Goal: Task Accomplishment & Management: Use online tool/utility

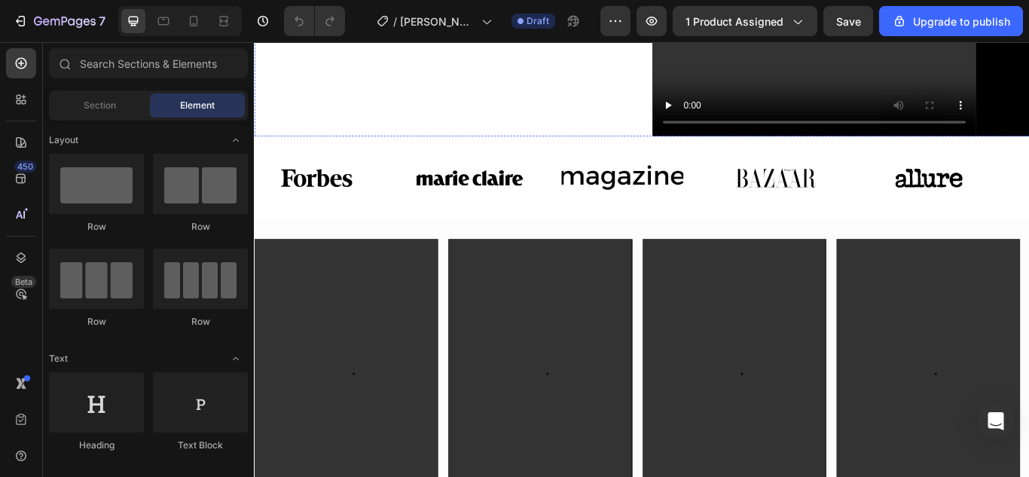
scroll to position [773, 0]
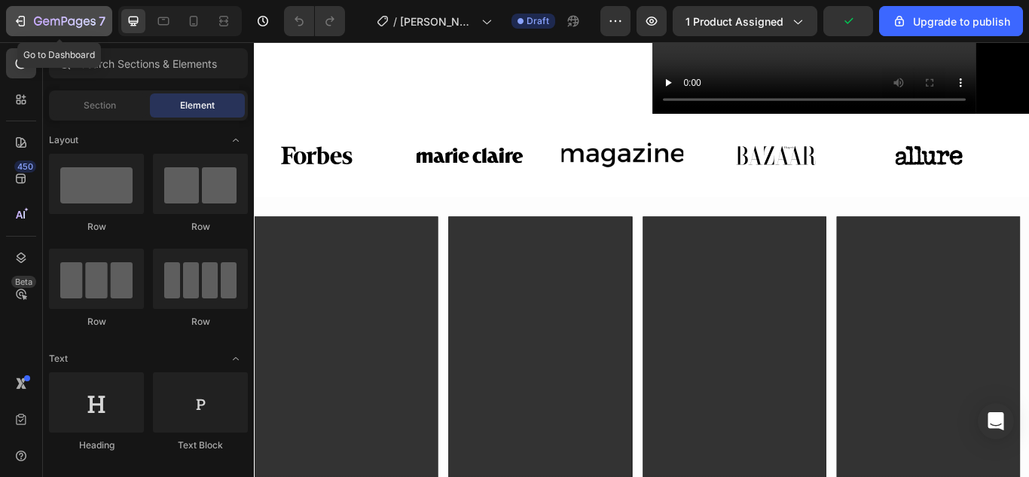
click at [50, 21] on icon "button" at bounding box center [54, 22] width 9 height 7
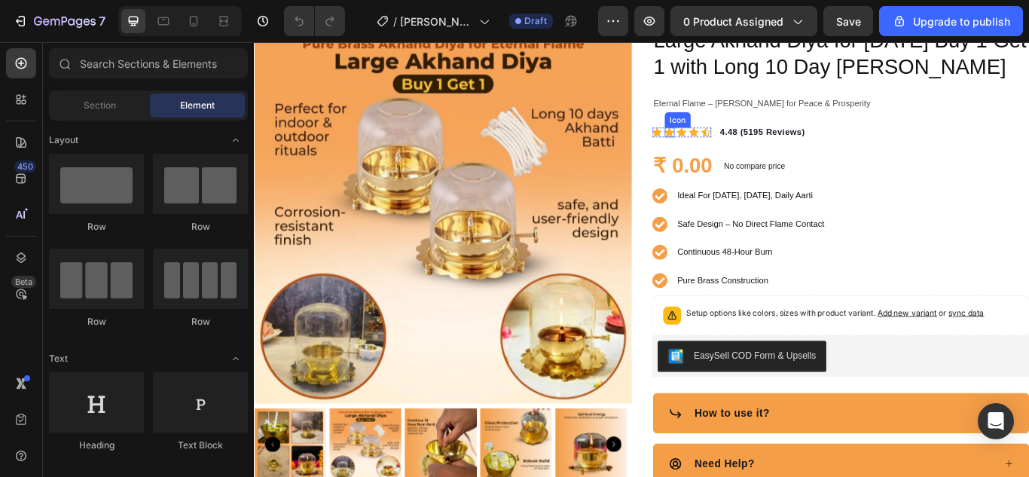
scroll to position [93, 0]
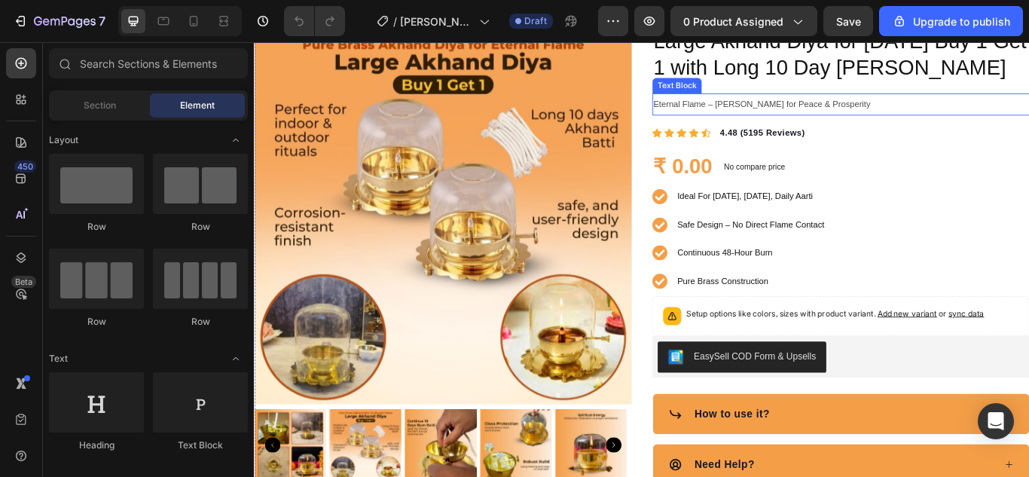
click at [814, 113] on span "Eternal Flame – [PERSON_NAME] for Peace & Prosperity" at bounding box center [845, 113] width 253 height 11
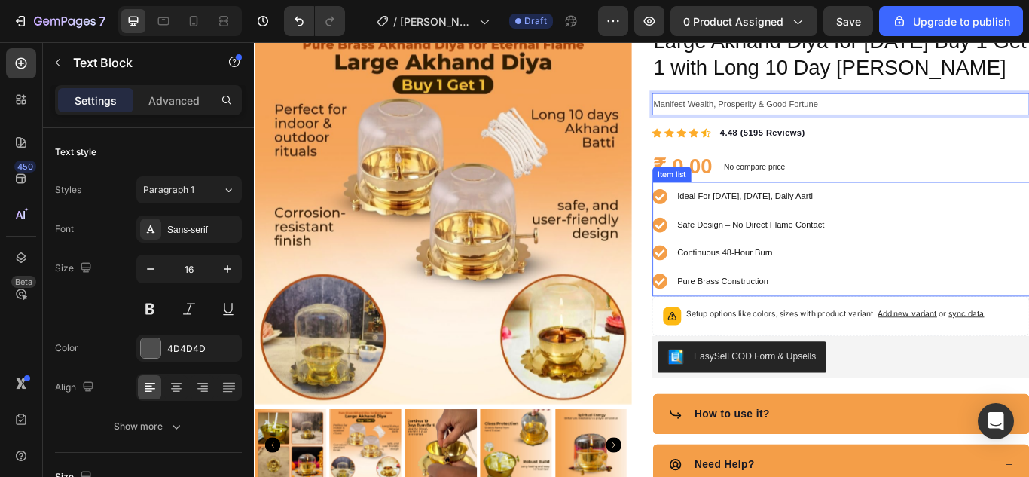
scroll to position [141, 0]
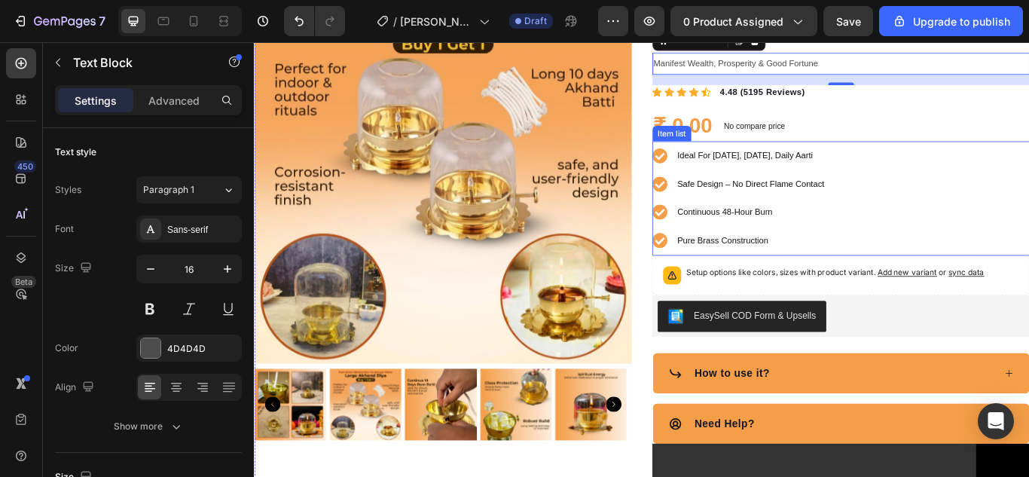
click at [792, 171] on span "Ideal For [DATE], [DATE], Daily Aarti" at bounding box center [826, 174] width 158 height 11
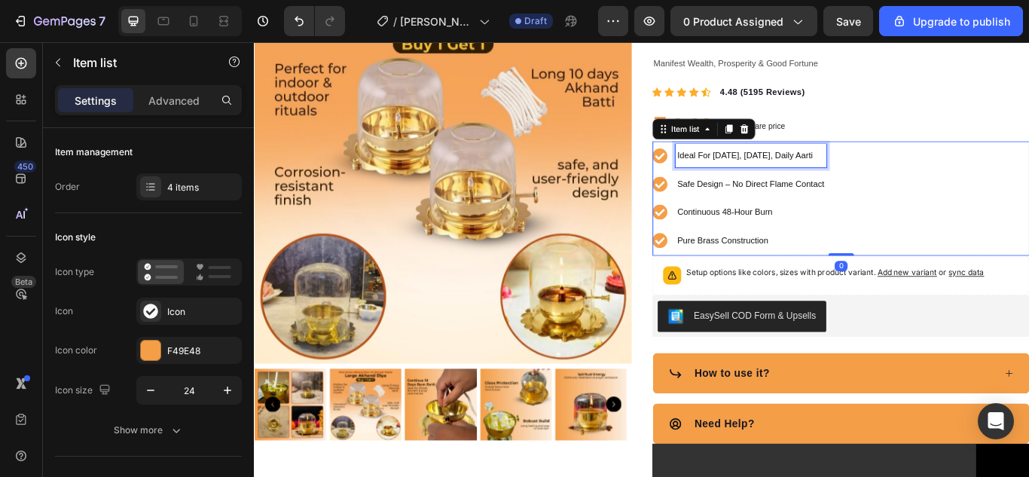
click at [792, 171] on span "Ideal For [DATE], [DATE], Daily Aarti" at bounding box center [826, 174] width 158 height 11
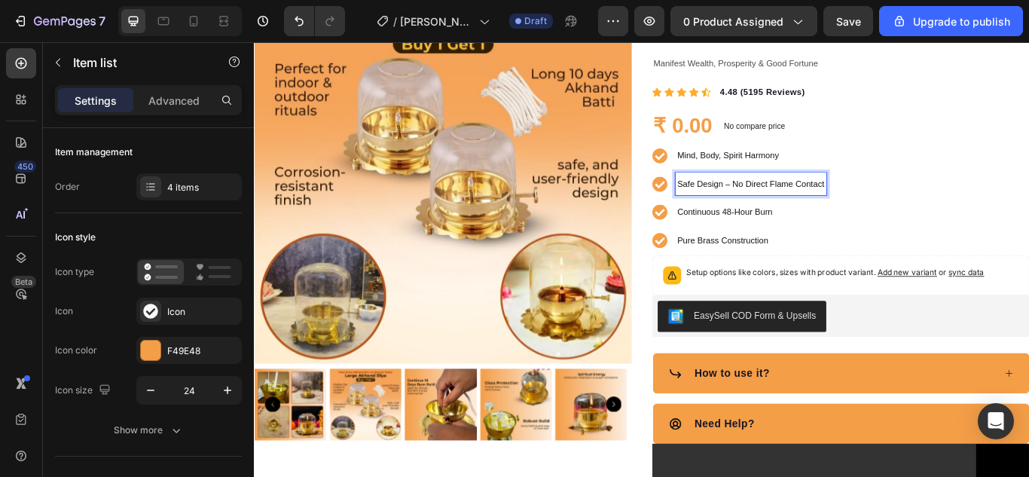
click at [797, 202] on span "Safe Design – No Direct Flame Contact" at bounding box center [833, 207] width 172 height 11
click at [806, 209] on span "Safe Design – No Direct Flame Contact" at bounding box center [833, 207] width 172 height 11
click at [762, 240] on span "Continuous 48-Hour Burn" at bounding box center [802, 239] width 111 height 11
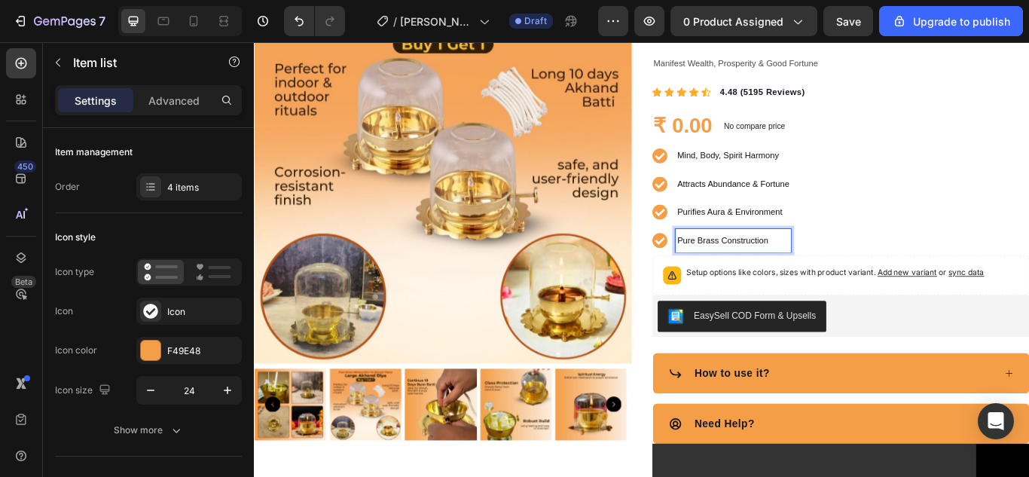
click at [836, 281] on p "Pure Brass Construction" at bounding box center [812, 273] width 130 height 23
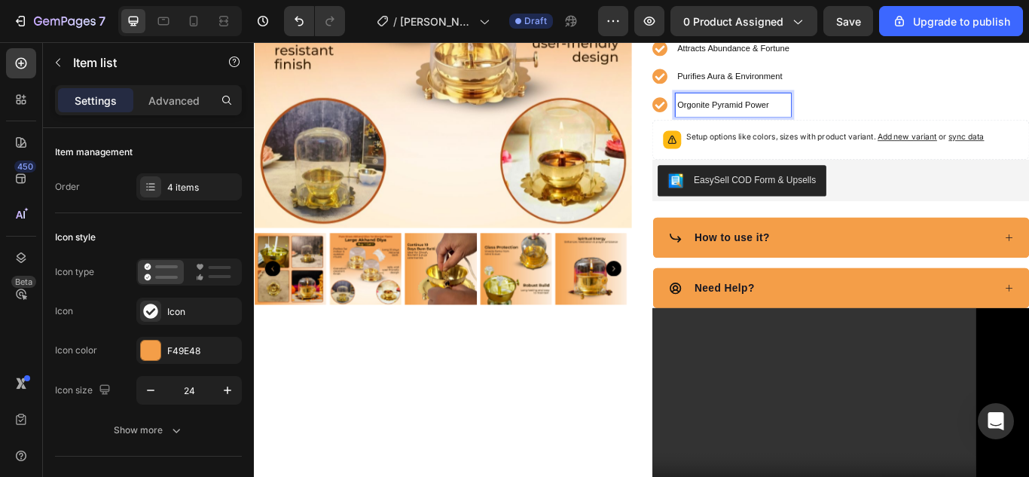
scroll to position [361, 0]
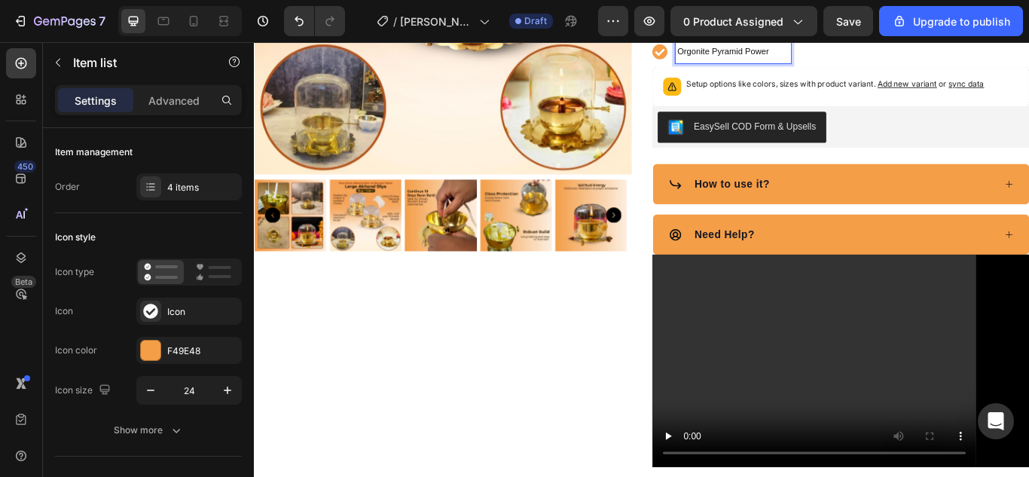
click at [858, 214] on div "How to use it?" at bounding box center [927, 208] width 380 height 23
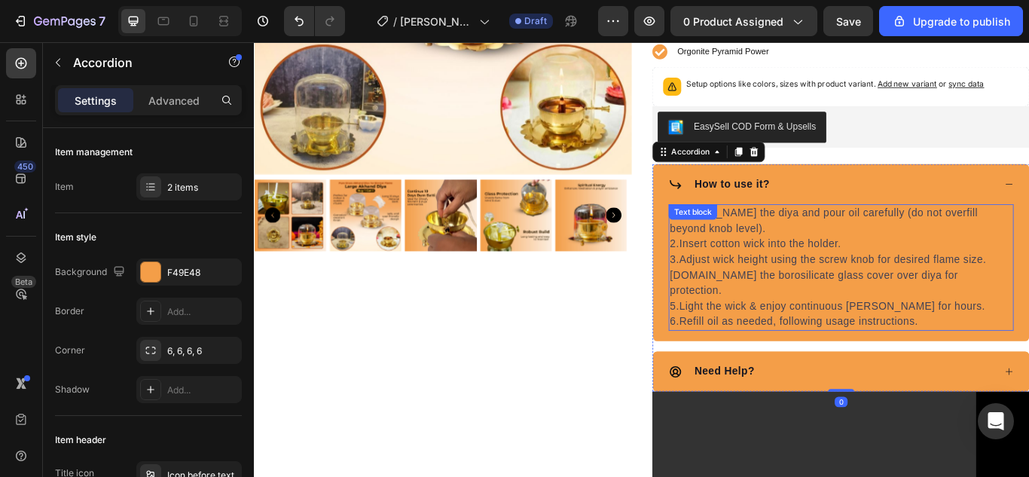
click at [788, 278] on p "2.Insert cotton wick into the holder." at bounding box center [937, 278] width 399 height 18
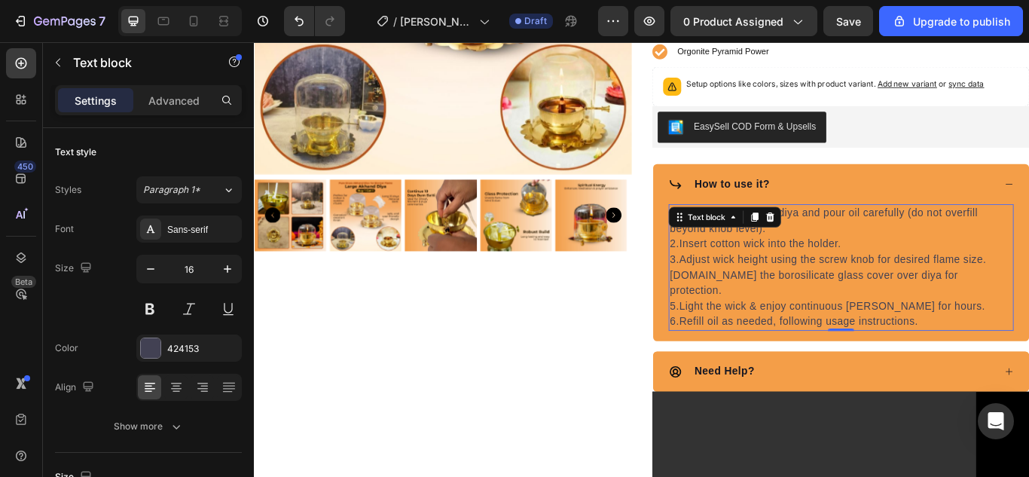
click at [804, 288] on p "3.Adjust wick height using the screw knob for desired flame size." at bounding box center [937, 296] width 399 height 18
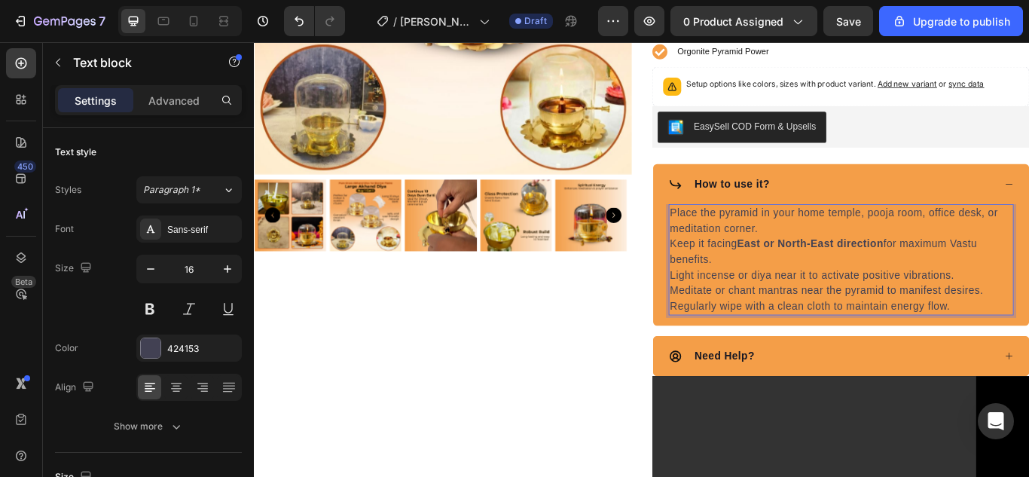
click at [825, 271] on strong "East or North-East direction" at bounding box center [901, 277] width 170 height 13
click at [817, 272] on strong "East or North-East direction" at bounding box center [901, 277] width 170 height 13
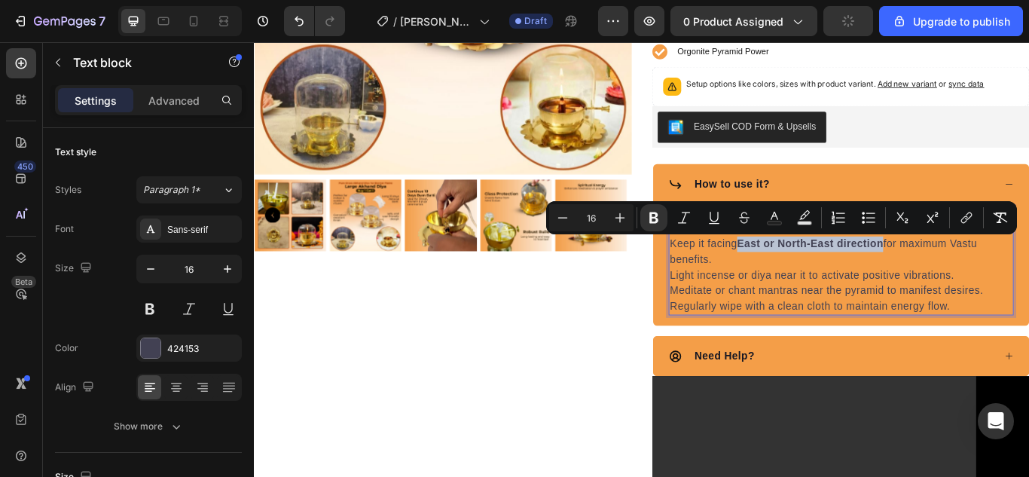
drag, startPoint x: 817, startPoint y: 272, endPoint x: 985, endPoint y: 278, distance: 168.1
click at [985, 278] on p "Keep it facing East or North-East direction for maximum Vastu benefits." at bounding box center [937, 287] width 399 height 36
click at [656, 218] on icon "Editor contextual toolbar" at bounding box center [653, 217] width 9 height 11
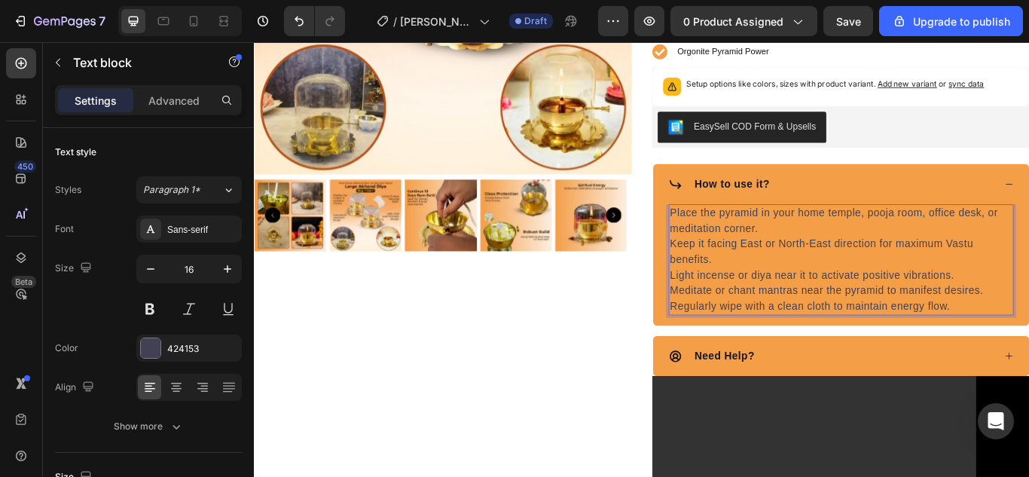
click at [746, 240] on p "Place the pyramid in your home temple, pooja room, office desk, or meditation c…" at bounding box center [937, 251] width 399 height 36
click at [865, 288] on p "2.Keep it facing East or North-East direction for maximum Vastu benefits." at bounding box center [937, 287] width 399 height 36
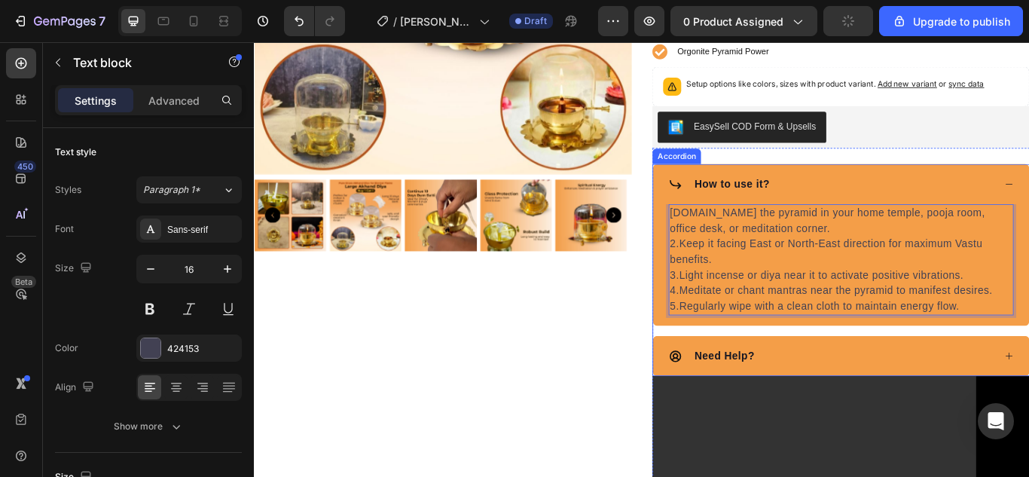
click at [989, 185] on div "How to use it?" at bounding box center [938, 208] width 438 height 47
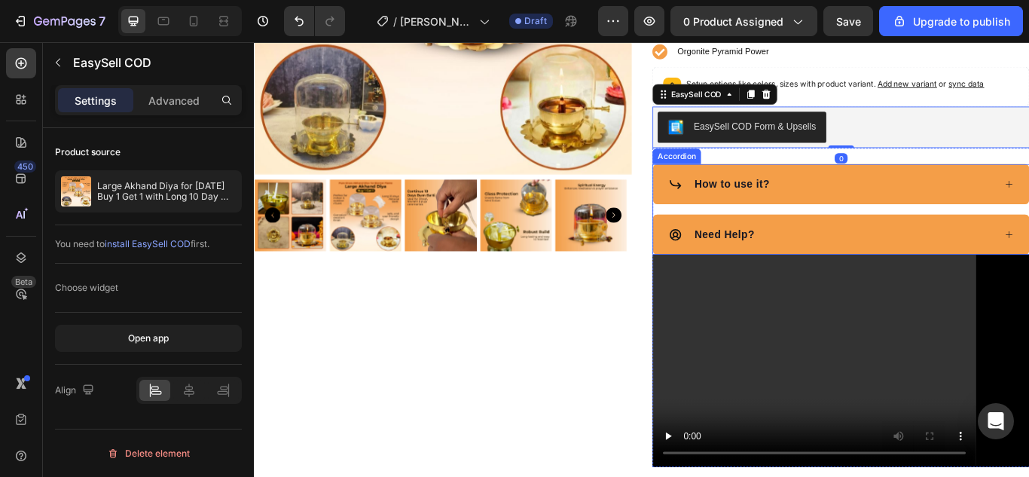
click at [952, 207] on div "How to use it?" at bounding box center [927, 208] width 380 height 23
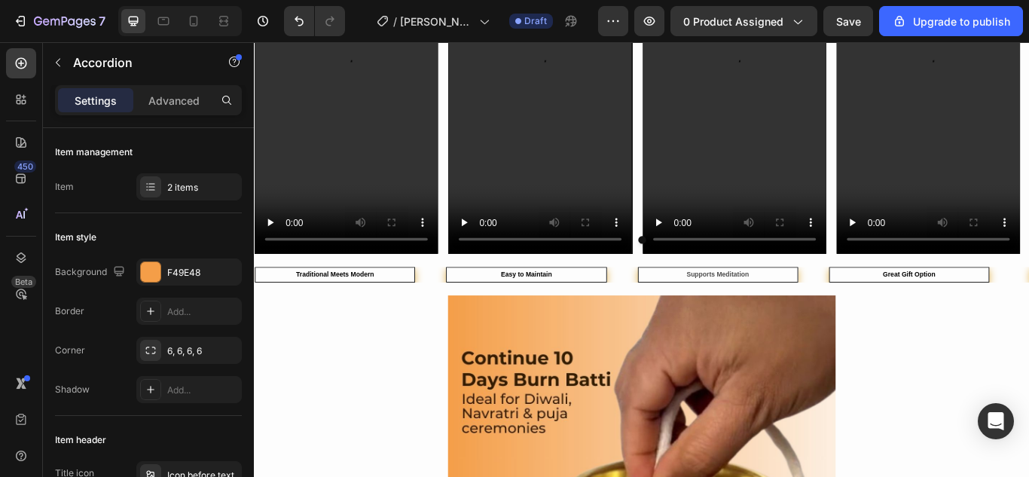
scroll to position [1305, 0]
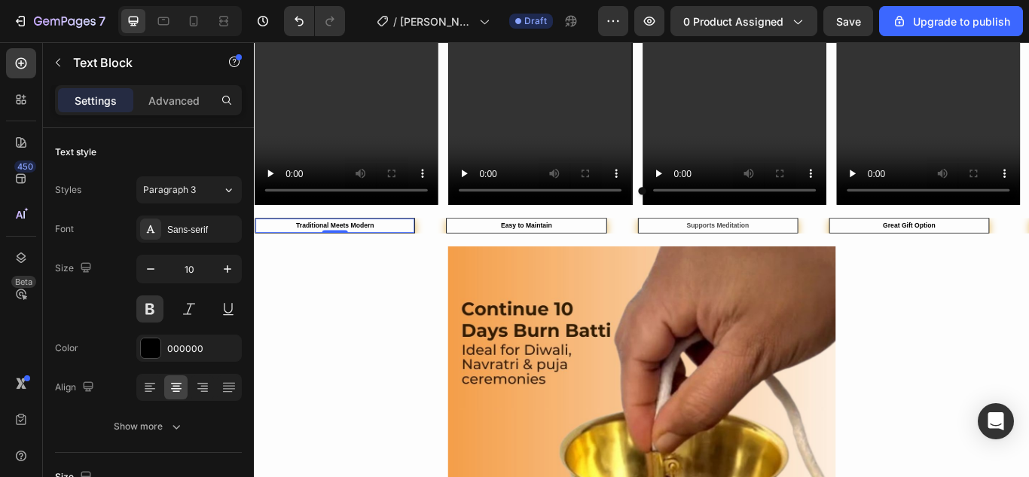
click at [383, 255] on strong "Traditional Meets Modern" at bounding box center [348, 256] width 91 height 8
click at [540, 255] on p "Easy to Maintain" at bounding box center [571, 256] width 182 height 14
click at [556, 254] on strong "Easy to Maintain" at bounding box center [572, 256] width 60 height 8
click at [762, 252] on strong "Supports Meditation" at bounding box center [794, 256] width 73 height 8
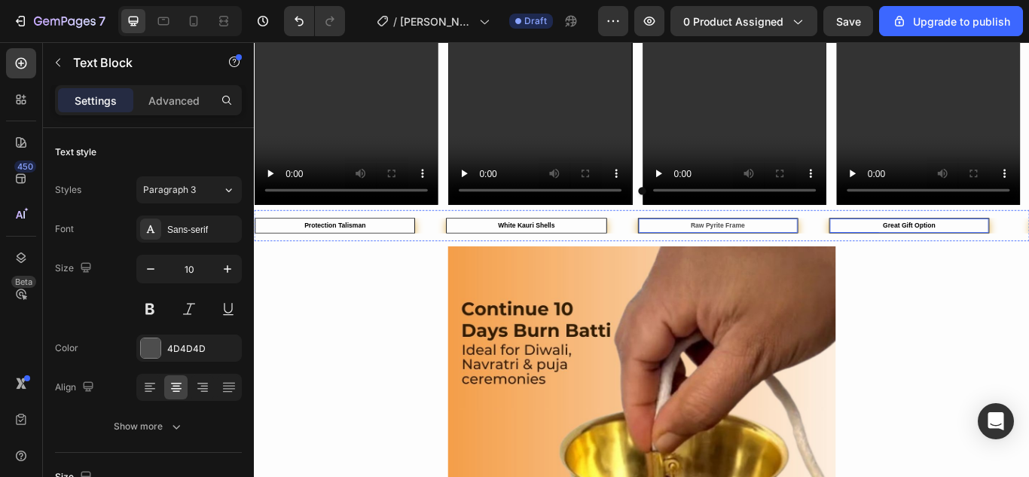
click at [996, 254] on strong "Great Gift Option" at bounding box center [1017, 256] width 61 height 8
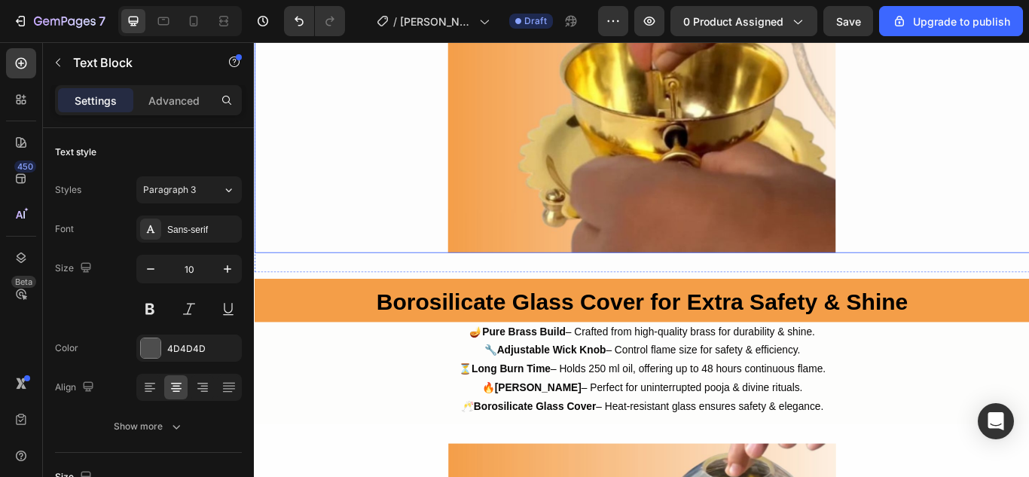
scroll to position [1836, 0]
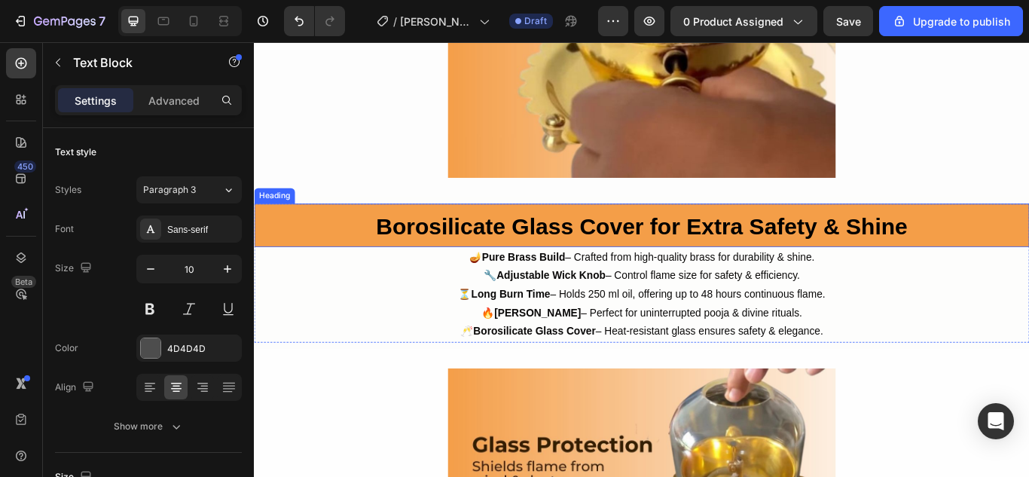
click at [542, 256] on strong "Borosilicate Glass Cover for Extra Safety & Shine" at bounding box center [706, 257] width 620 height 29
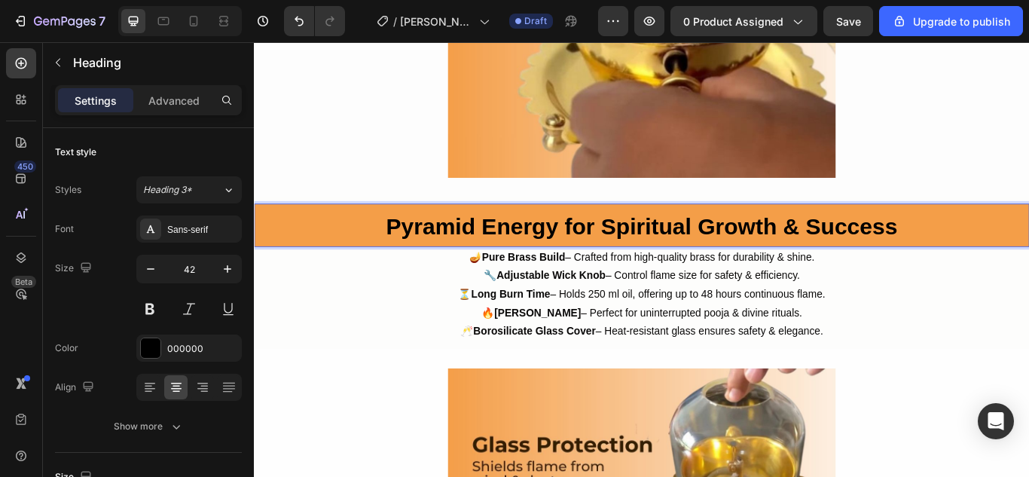
click at [679, 262] on strong "Pyramid Energy for Spiritual Growth & Success" at bounding box center [705, 257] width 597 height 29
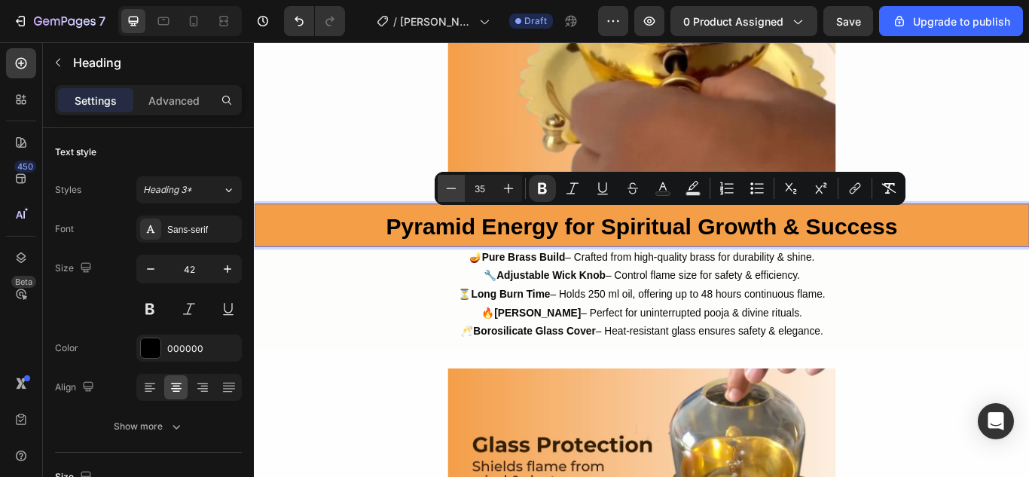
click at [450, 183] on icon "Editor contextual toolbar" at bounding box center [451, 188] width 15 height 15
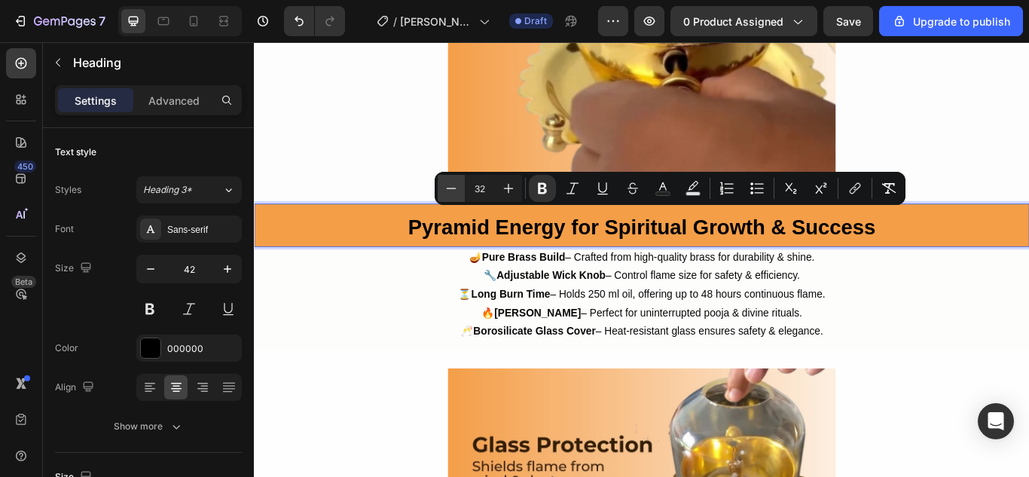
click at [450, 183] on icon "Editor contextual toolbar" at bounding box center [451, 188] width 15 height 15
type input "30"
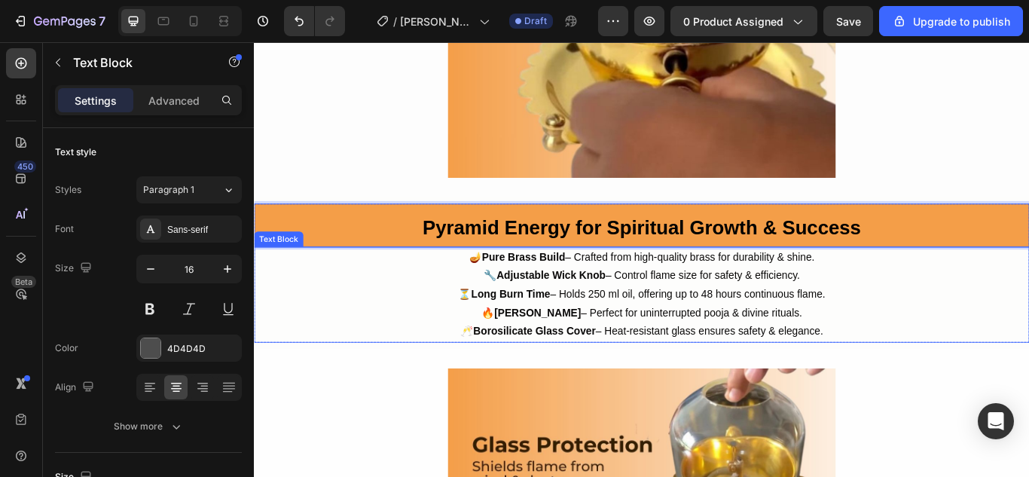
click at [579, 312] on strong "Adjustable Wick Knob" at bounding box center [599, 313] width 127 height 13
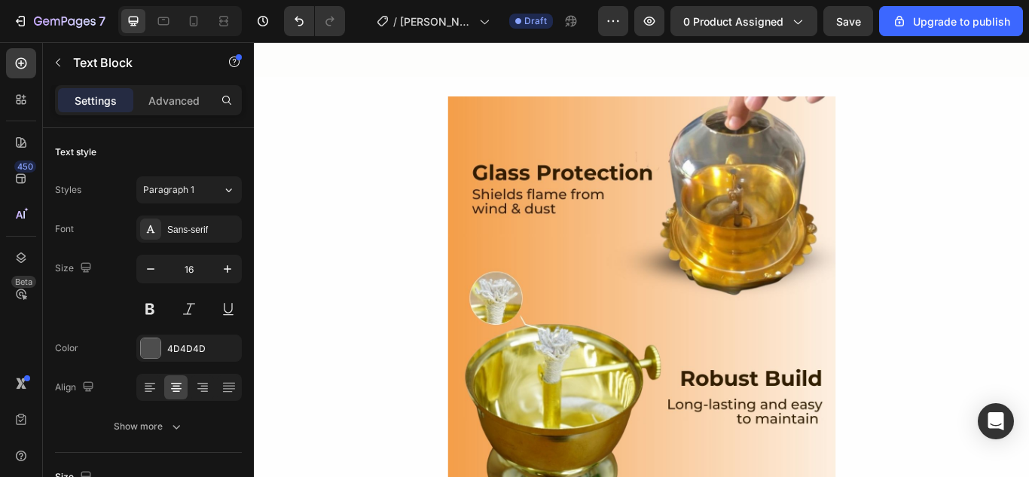
scroll to position [2340, 0]
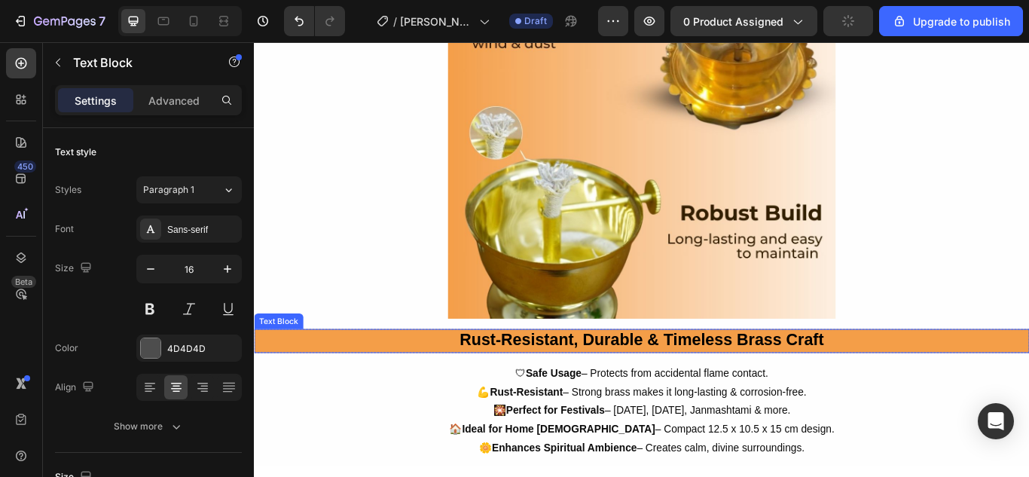
click at [591, 384] on strong "Rust-Resistant, Durable & Timeless Brass Craft" at bounding box center [705, 388] width 425 height 21
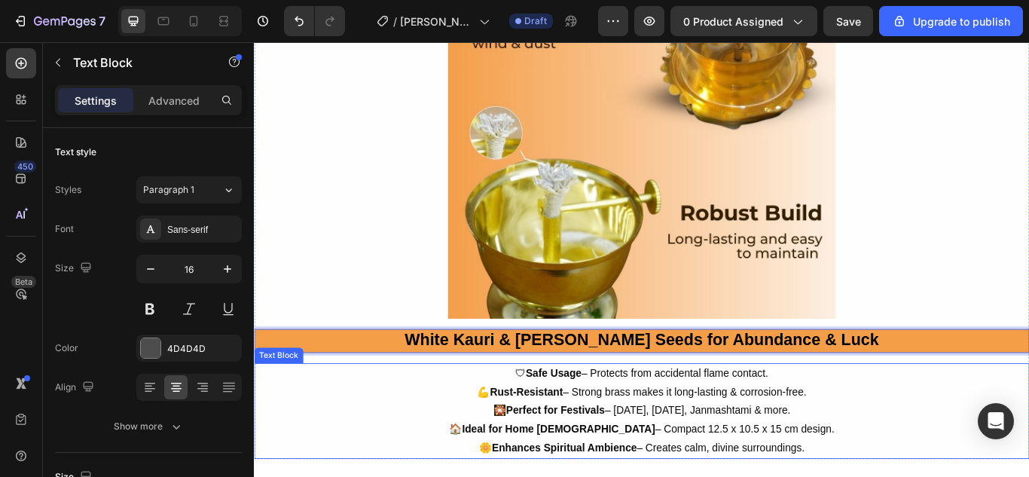
scroll to position [2413, 0]
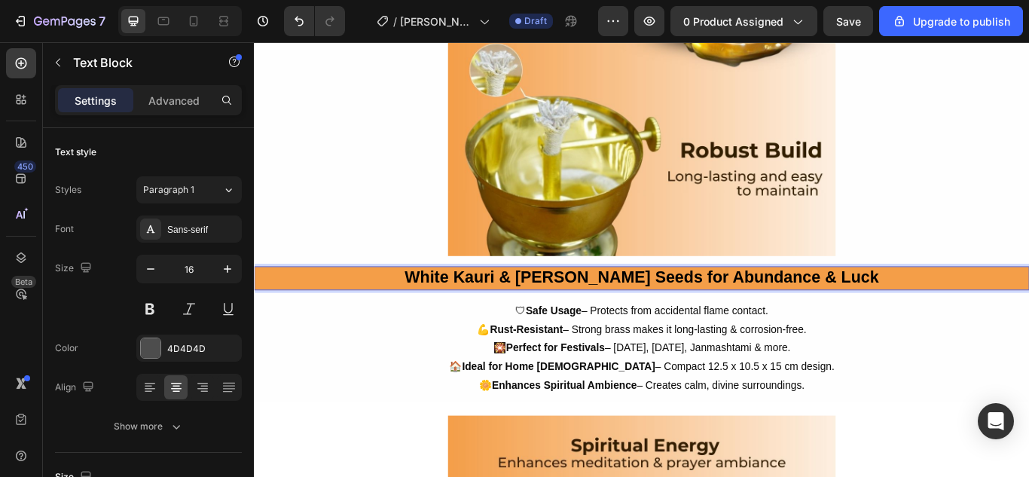
click at [624, 305] on strong "White Kauri & [PERSON_NAME] Seeds for Abundance & Luck" at bounding box center [705, 315] width 553 height 21
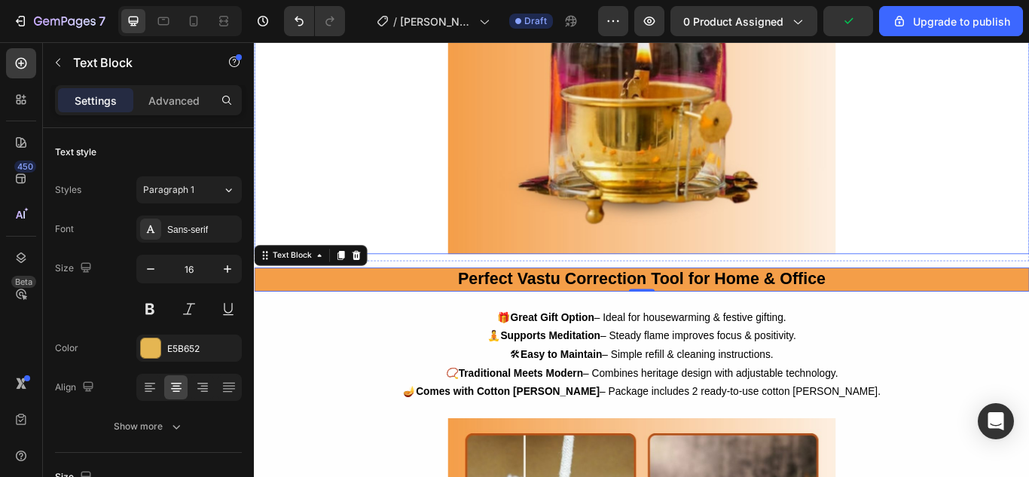
scroll to position [3185, 0]
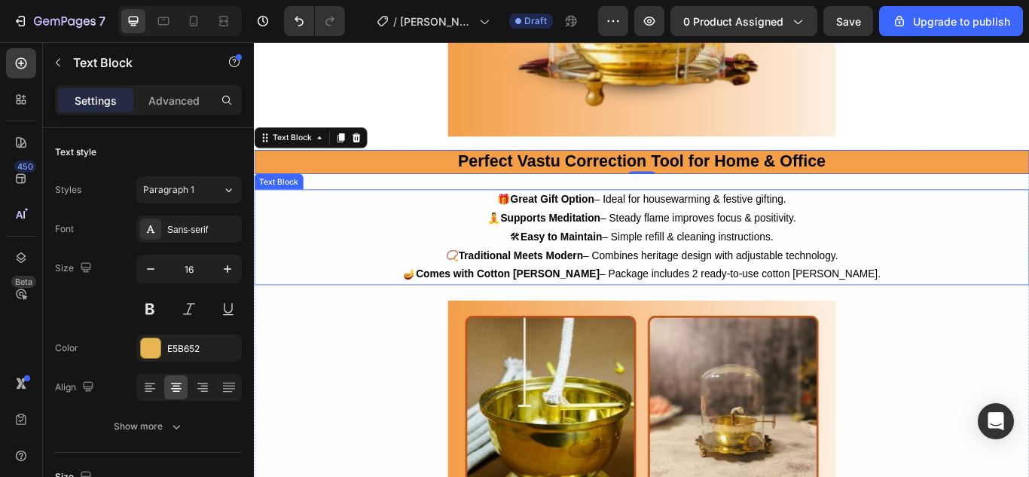
click at [612, 225] on strong "Great Gift Option" at bounding box center [602, 225] width 98 height 13
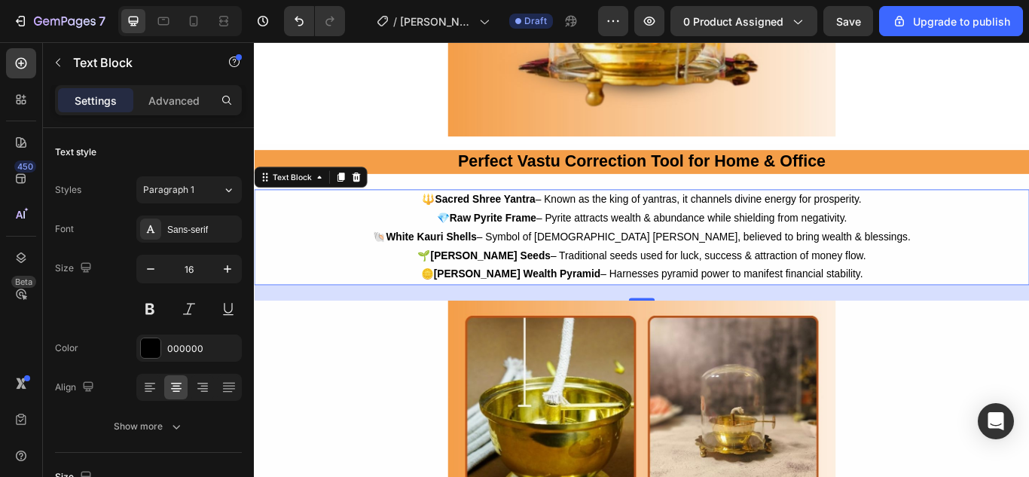
click at [649, 237] on p "💎 Raw Pyrite Frame – Pyrite attracts wealth & abundance while shielding from ne…" at bounding box center [705, 248] width 901 height 22
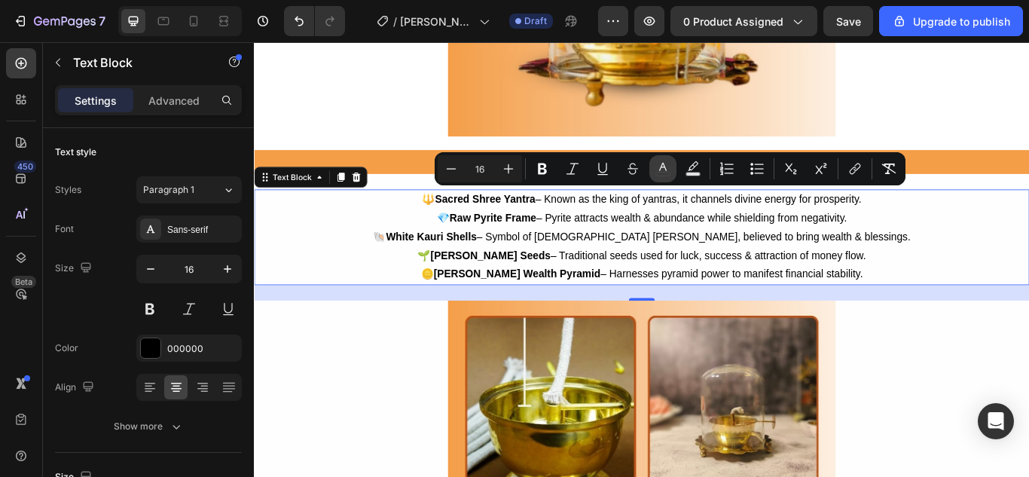
click at [661, 166] on icon "Editor contextual toolbar" at bounding box center [663, 167] width 8 height 8
type input "000000"
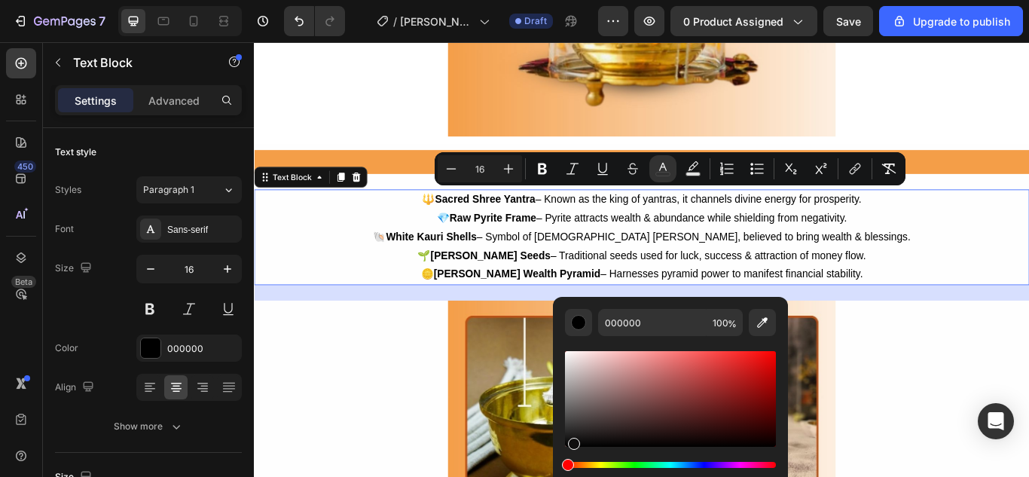
click at [571, 441] on div "Editor contextual toolbar" at bounding box center [574, 444] width 12 height 12
type input "0F0E0E"
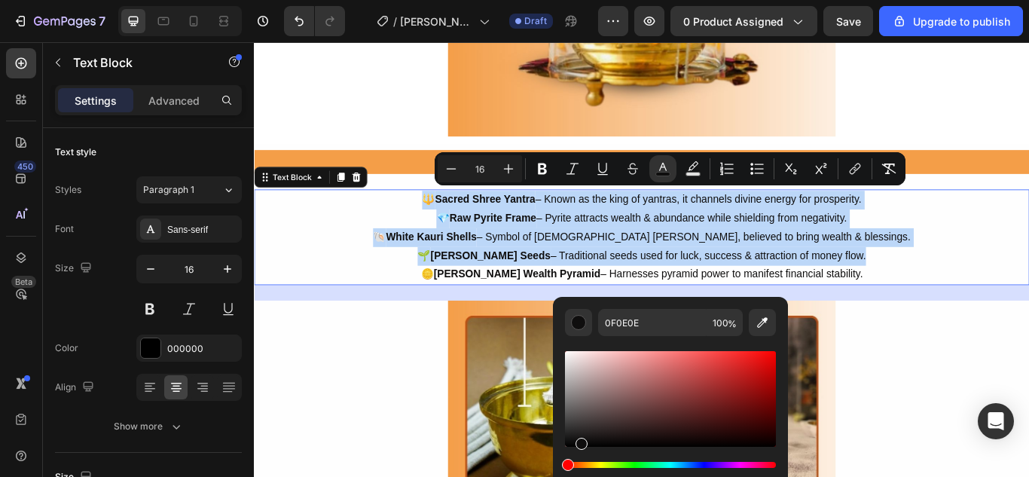
click at [694, 302] on p "🪙 [PERSON_NAME] Wealth Pyramid – Harnesses pyramid power to manifest financial …" at bounding box center [705, 313] width 901 height 22
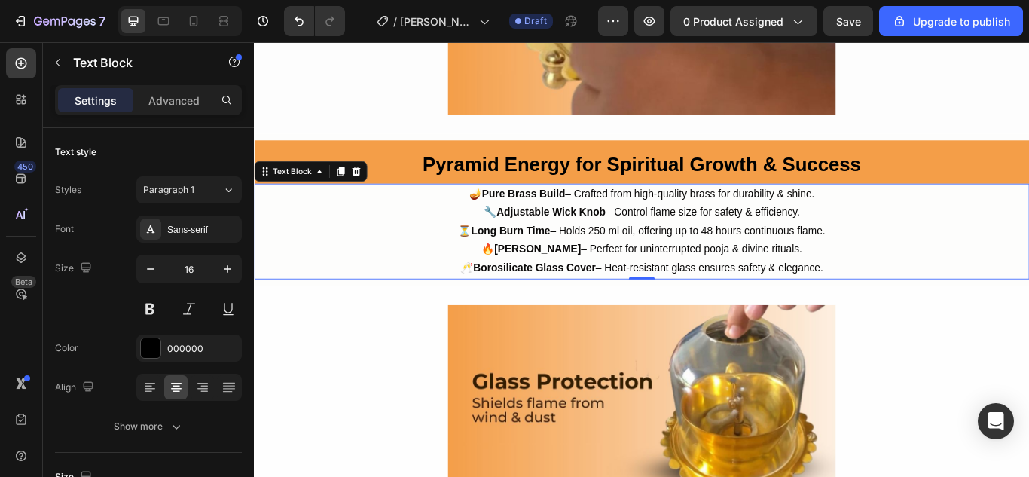
click at [691, 245] on p "🔧 Adjustable Wick Knob – Control flame size for safety & efficiency." at bounding box center [705, 241] width 901 height 22
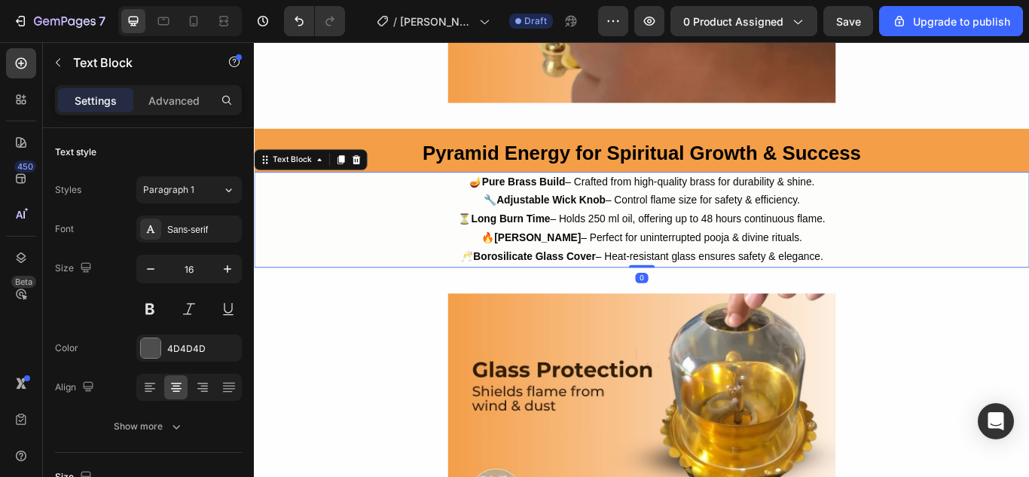
scroll to position [1910, 0]
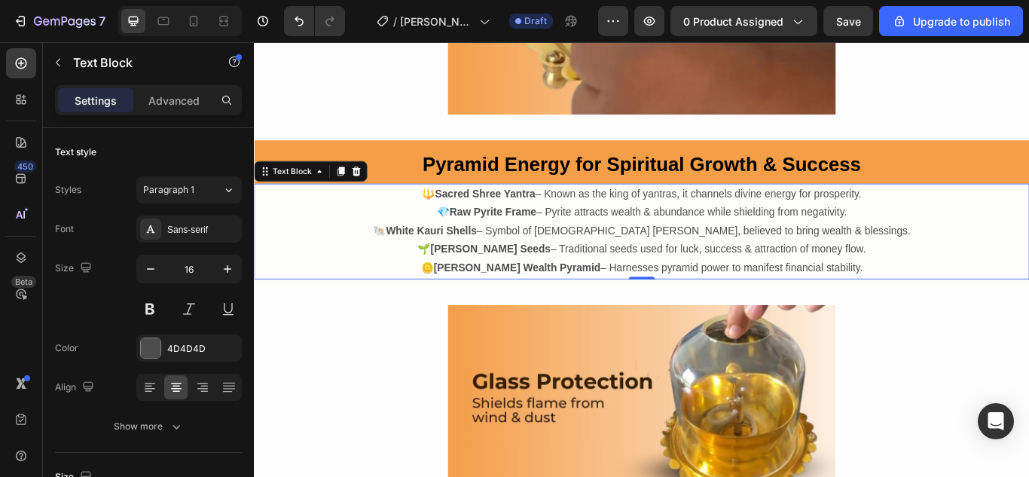
click at [646, 267] on p "🐚 White Kauri Shells – Symbol of [DEMOGRAPHIC_DATA] [PERSON_NAME], believed to …" at bounding box center [705, 263] width 901 height 22
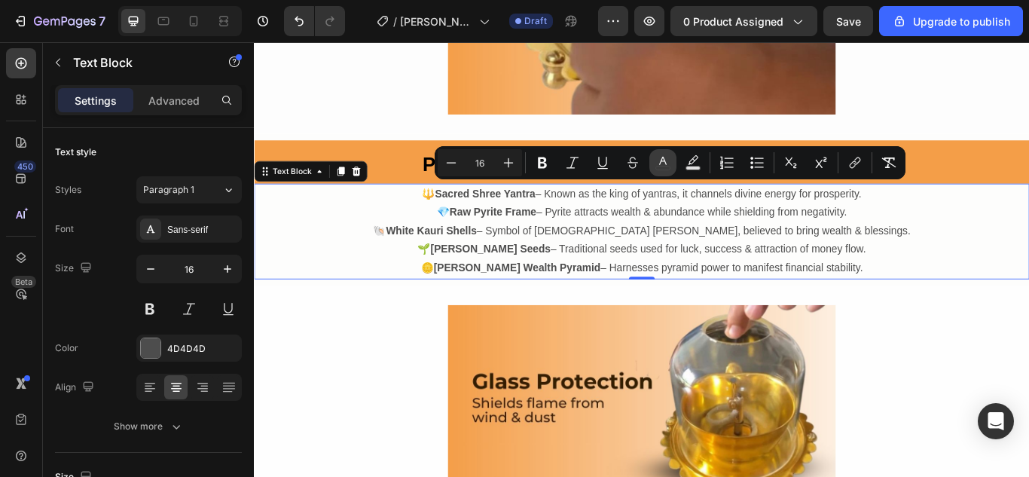
click at [655, 161] on icon "Editor contextual toolbar" at bounding box center [662, 162] width 15 height 15
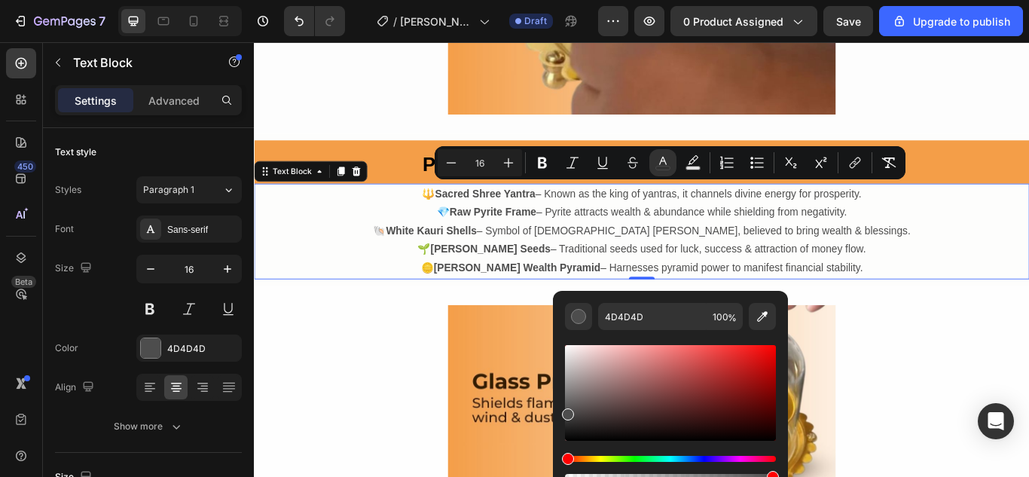
click at [572, 435] on div "Editor contextual toolbar" at bounding box center [670, 393] width 211 height 96
type input "0C0C0C"
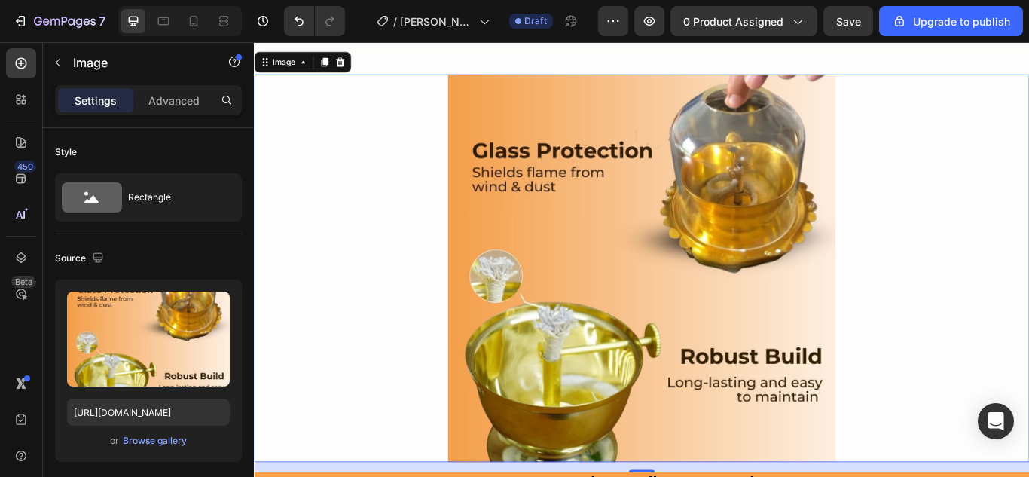
scroll to position [2363, 0]
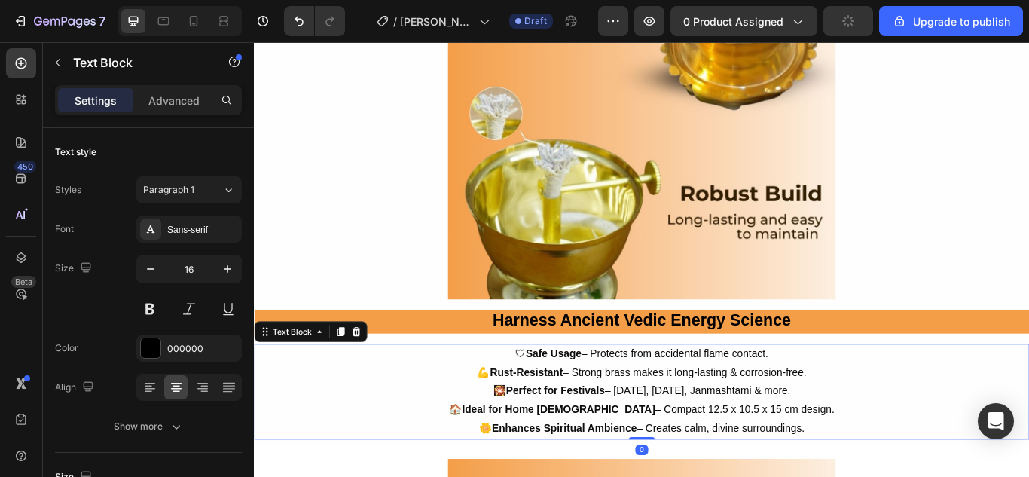
click at [673, 424] on span "💪 Rust-Resistant – Strong brass makes it long-lasting & corrosion-free." at bounding box center [706, 427] width 384 height 13
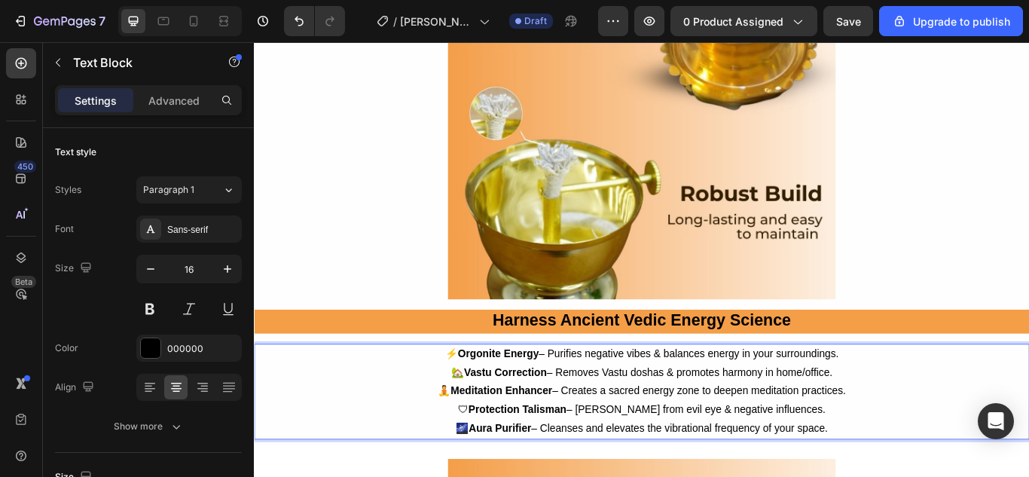
click at [649, 438] on p "🧘 Meditation Enhancer – Creates a sacred energy zone to deepen meditation pract…" at bounding box center [705, 449] width 901 height 22
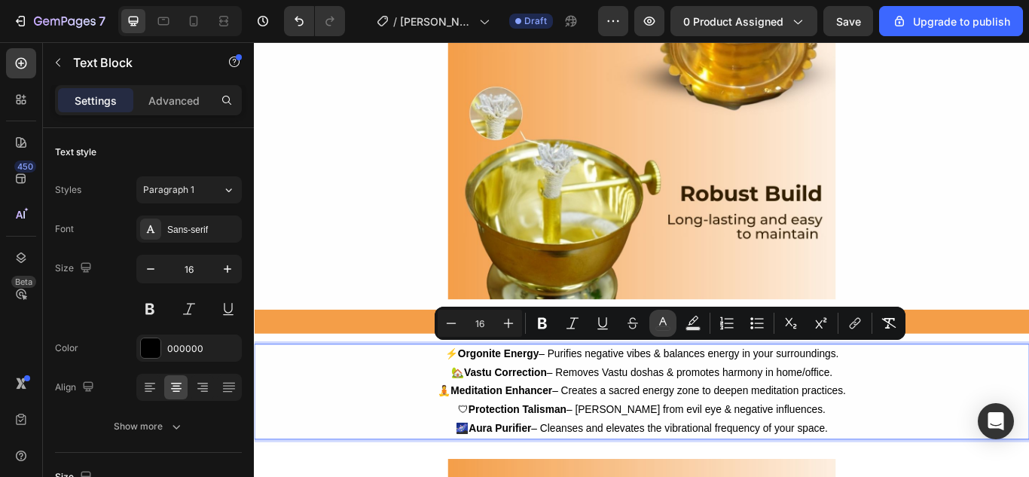
click at [661, 315] on button "color" at bounding box center [662, 323] width 27 height 27
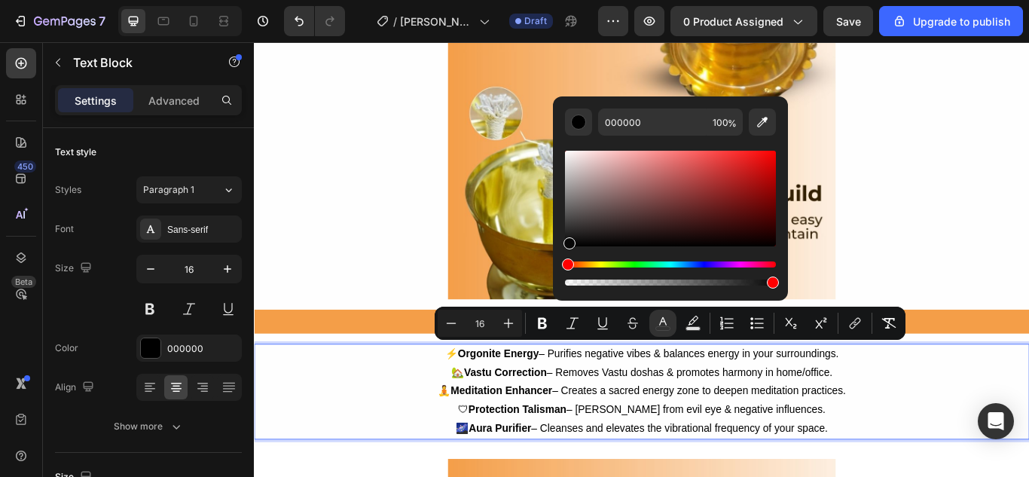
click at [567, 243] on div "Editor contextual toolbar" at bounding box center [569, 243] width 12 height 12
type input "070707"
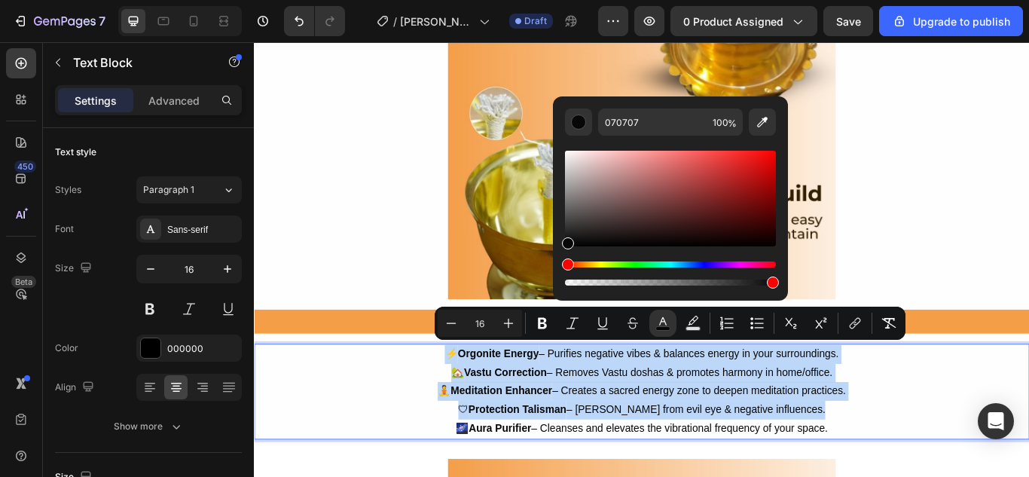
click at [589, 430] on p "🏡 Vastu Correction – Removes Vastu doshas & promotes harmony in home/office." at bounding box center [705, 428] width 901 height 22
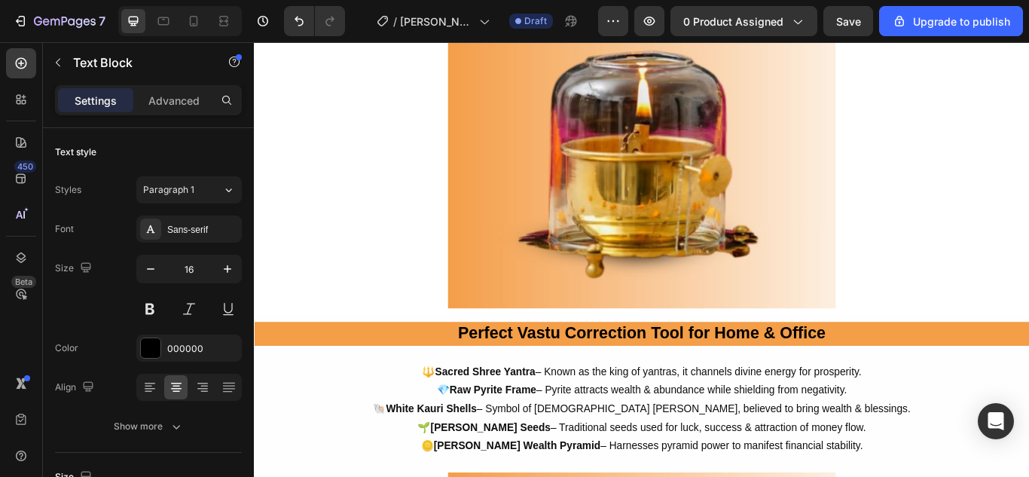
scroll to position [2986, 0]
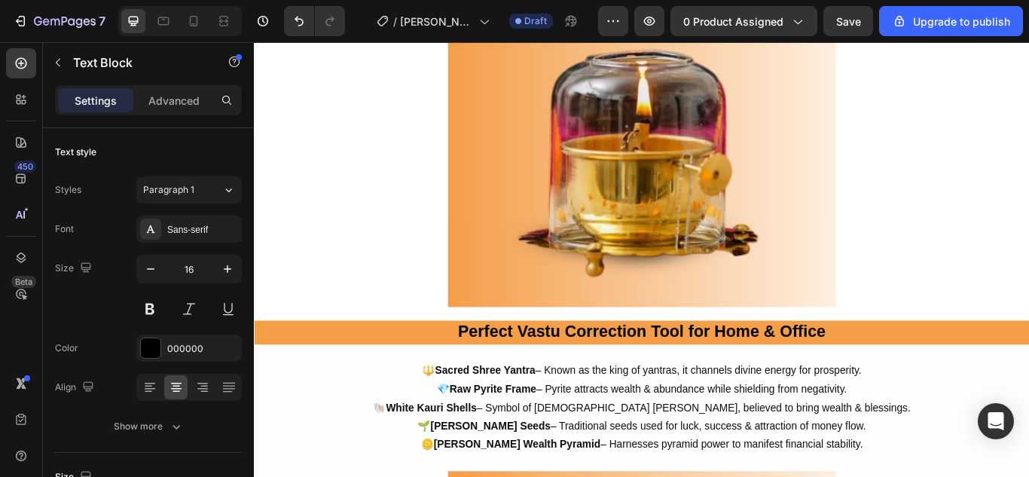
click at [697, 462] on span "🐚 White Kauri Shells – Symbol of [DEMOGRAPHIC_DATA] [PERSON_NAME], believed to …" at bounding box center [705, 468] width 627 height 13
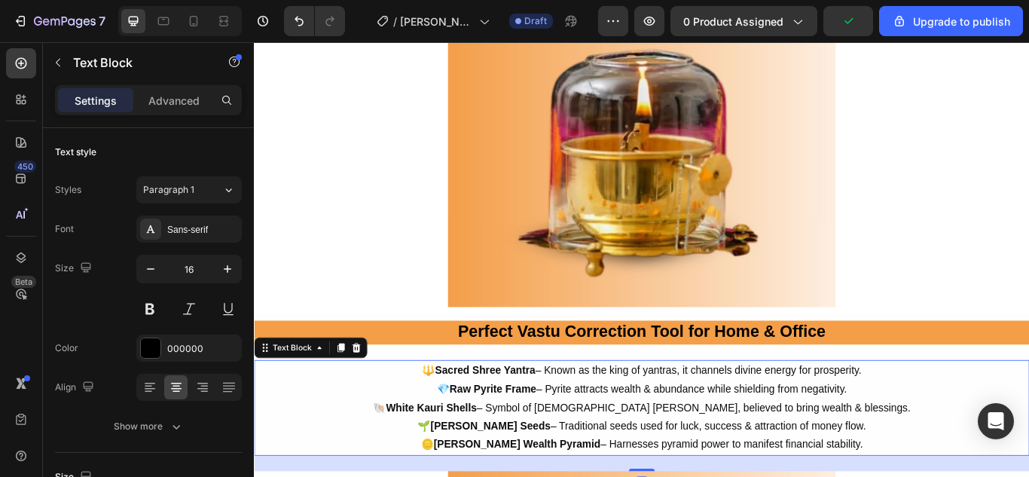
click at [697, 462] on span "🐚 White Kauri Shells – Symbol of [DEMOGRAPHIC_DATA] [PERSON_NAME], believed to …" at bounding box center [705, 468] width 627 height 13
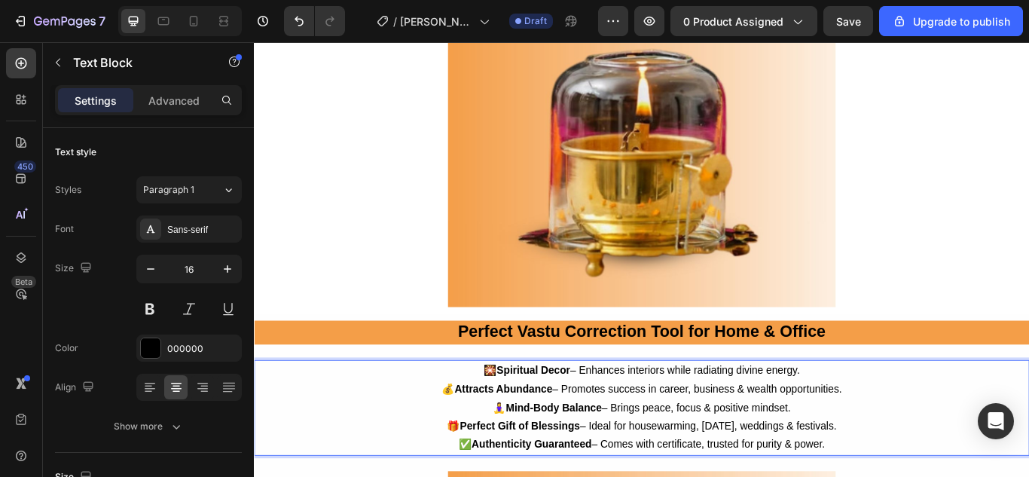
click at [660, 459] on p "🧘‍♀️ Mind-Body Balance – Brings peace, focus & positive mindset." at bounding box center [705, 469] width 901 height 22
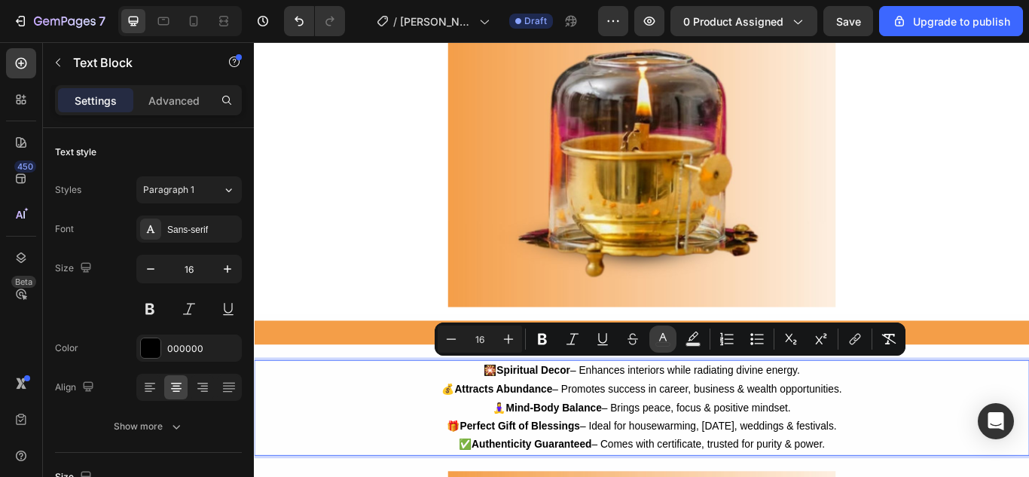
click at [657, 342] on icon "Editor contextual toolbar" at bounding box center [662, 338] width 15 height 15
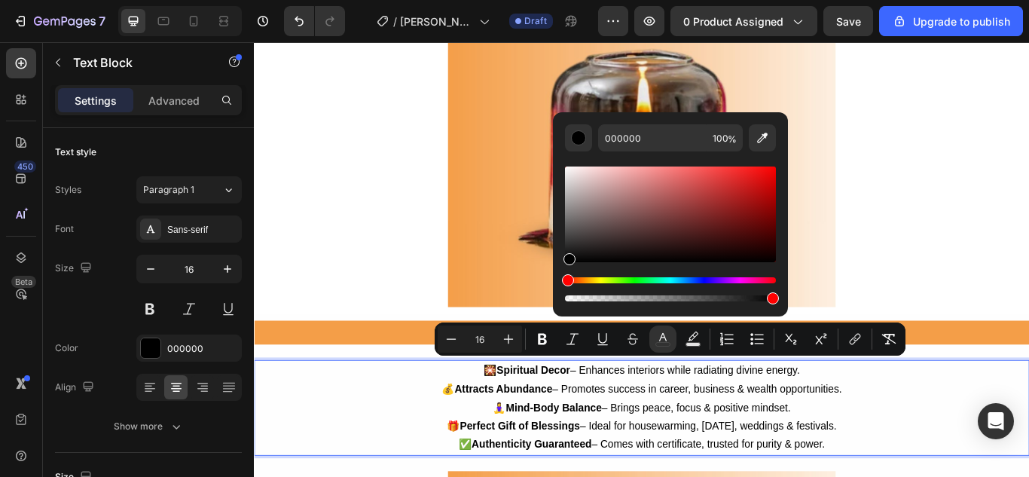
click at [569, 261] on div "Editor contextual toolbar" at bounding box center [569, 259] width 12 height 12
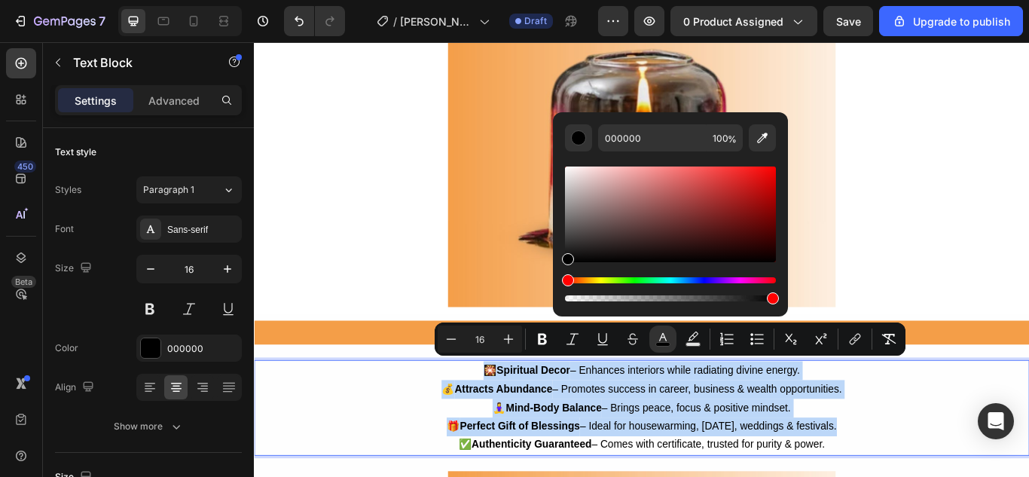
click at [644, 446] on span "💰 Attracts Abundance – Promotes success in career, business & wealth opportunit…" at bounding box center [705, 446] width 467 height 13
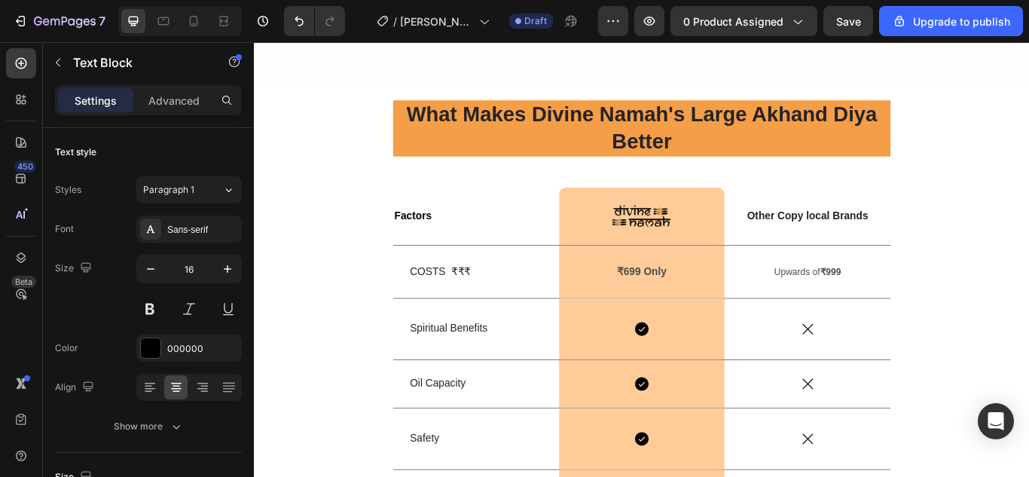
scroll to position [4056, 0]
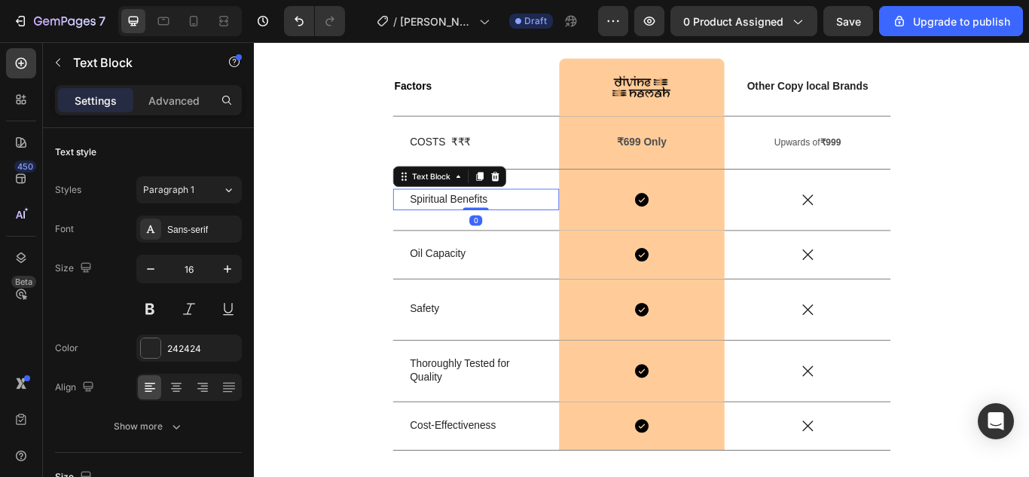
click at [461, 226] on p "Spiritual Benefits" at bounding box center [512, 226] width 154 height 22
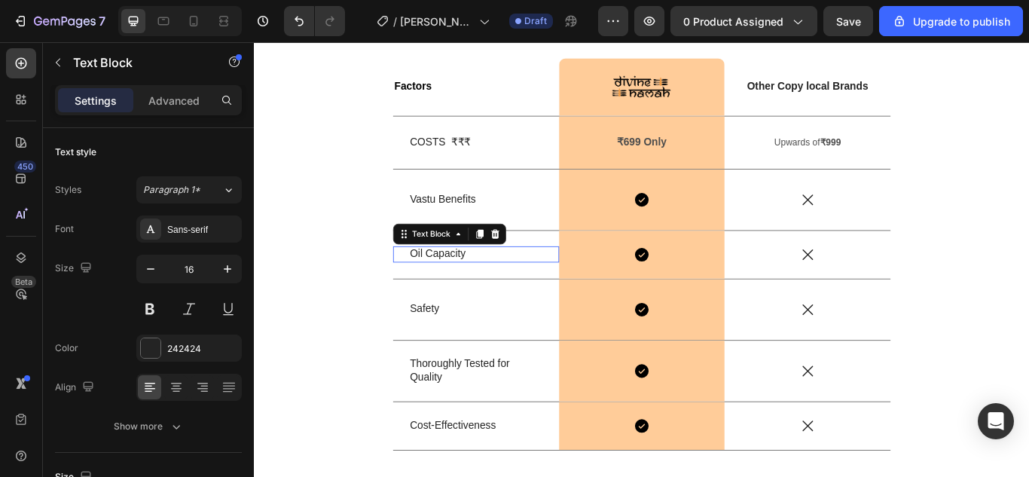
click at [472, 282] on p "Oil Capacity" at bounding box center [512, 290] width 154 height 16
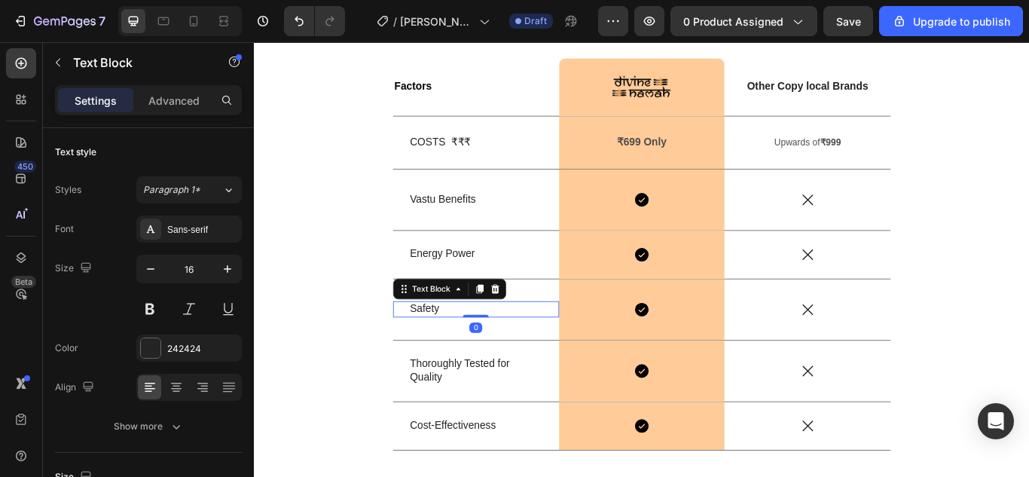
click at [462, 356] on p "Safety" at bounding box center [512, 354] width 154 height 16
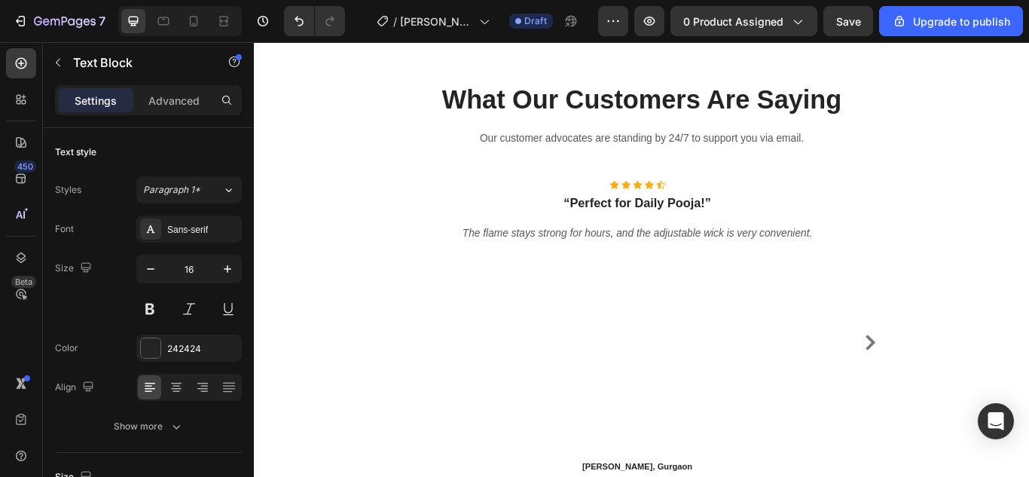
scroll to position [4642, 0]
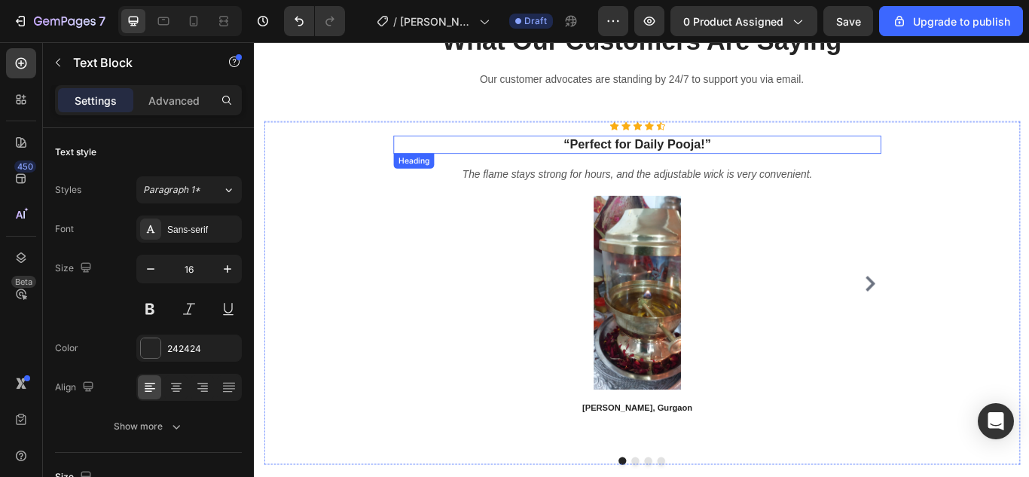
click at [672, 154] on h3 "“Perfect for Daily Pooja!”" at bounding box center [700, 162] width 569 height 22
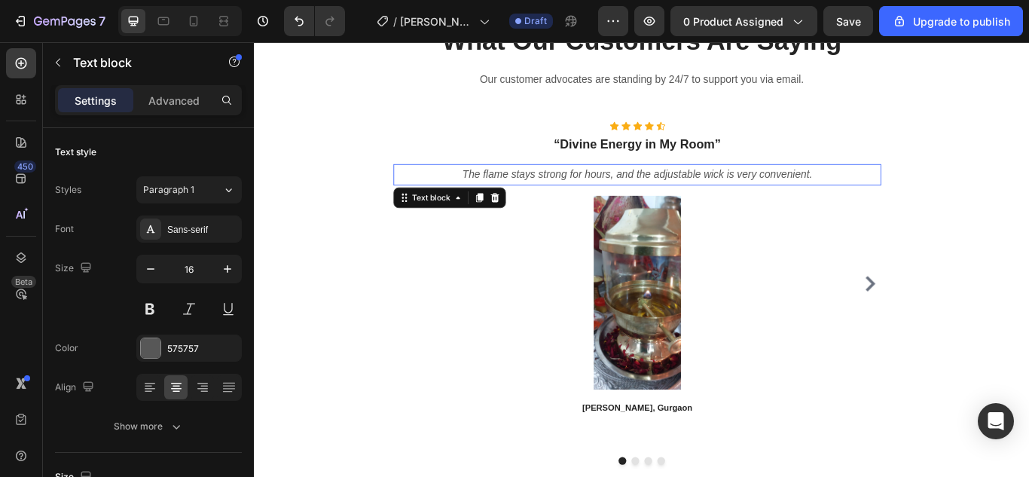
click at [617, 199] on icon "The flame stays strong for hours, and the adjustable wick is very convenient." at bounding box center [700, 196] width 408 height 13
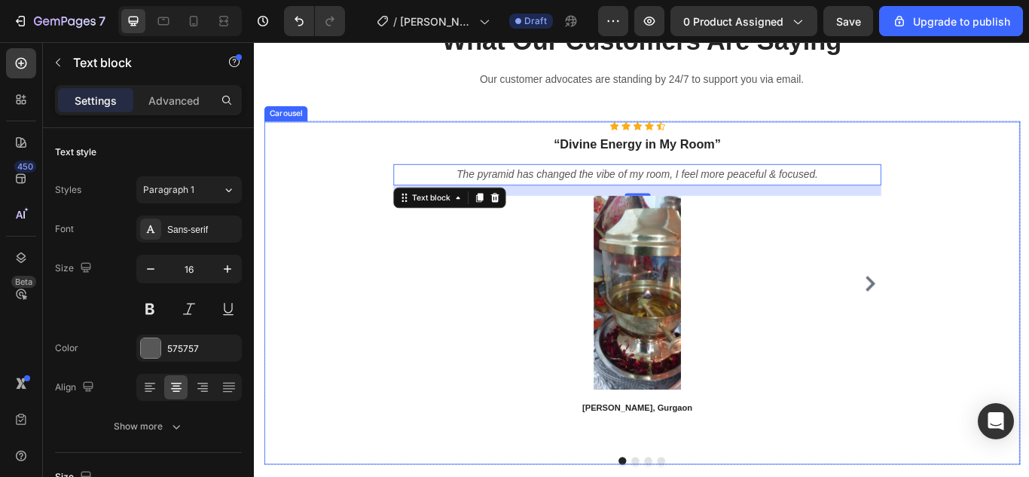
click at [966, 329] on icon "Carousel Next Arrow" at bounding box center [971, 324] width 11 height 18
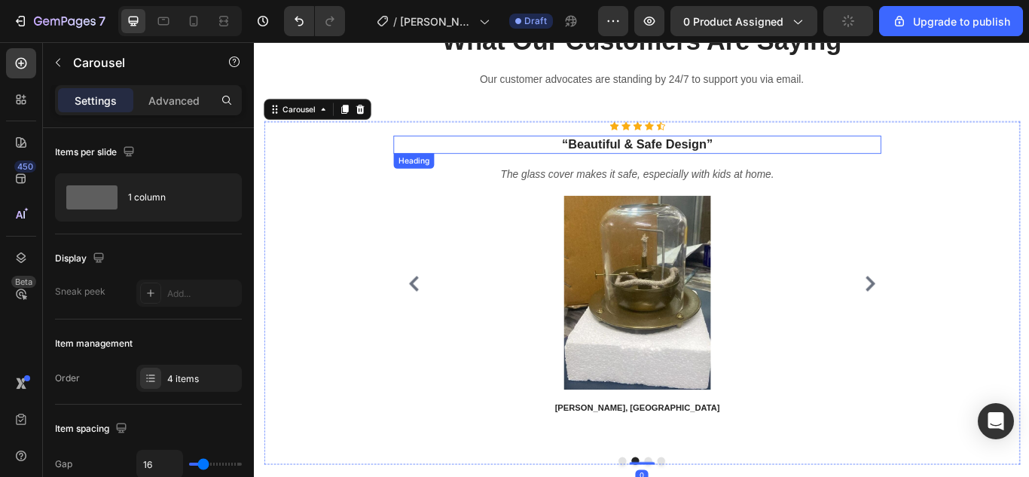
click at [740, 165] on strong "“Beautiful & Safe Design”" at bounding box center [700, 162] width 176 height 16
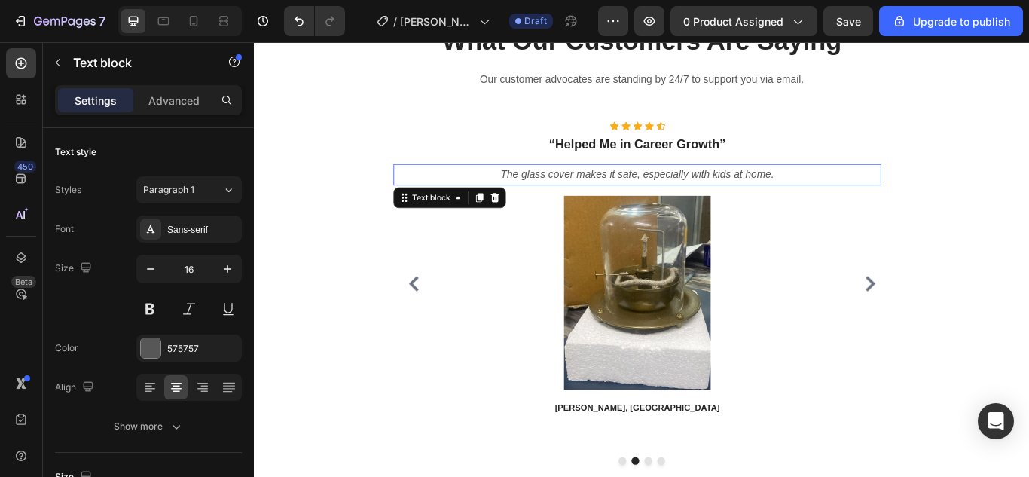
click at [704, 203] on p "The glass cover makes it safe, especially with kids at home." at bounding box center [700, 197] width 566 height 22
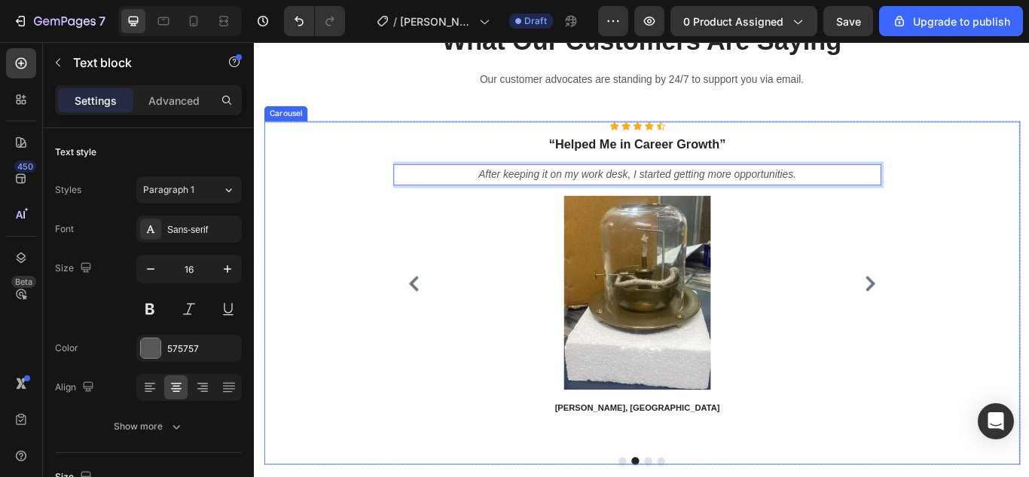
click at [966, 318] on icon "Carousel Next Arrow" at bounding box center [971, 324] width 11 height 18
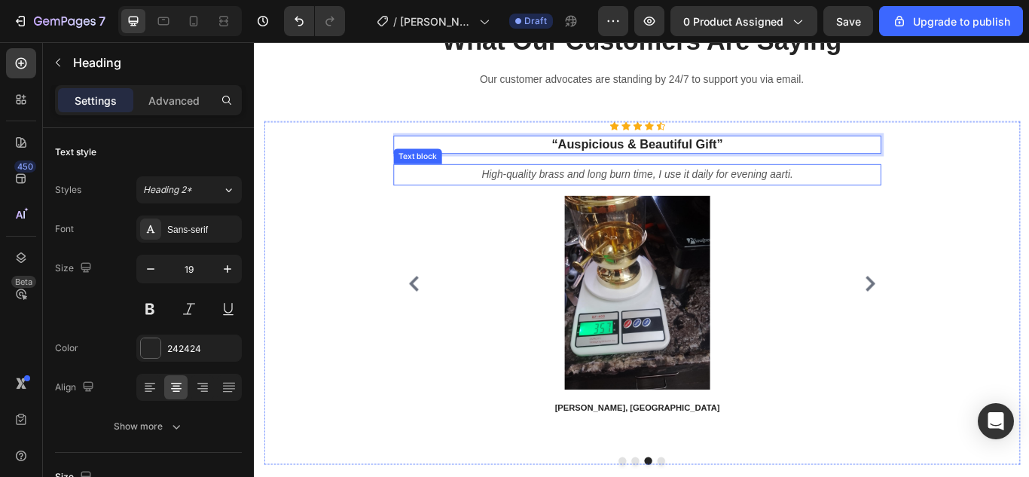
click at [710, 198] on icon "High-quality brass and long burn time, I use it daily for evening aarti." at bounding box center [699, 196] width 363 height 13
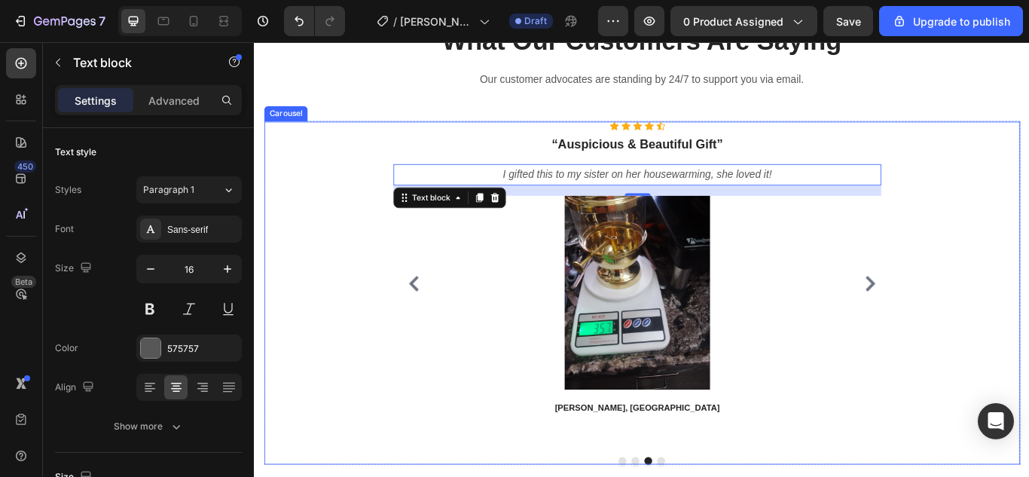
click at [966, 331] on icon "Carousel Next Arrow" at bounding box center [971, 324] width 11 height 18
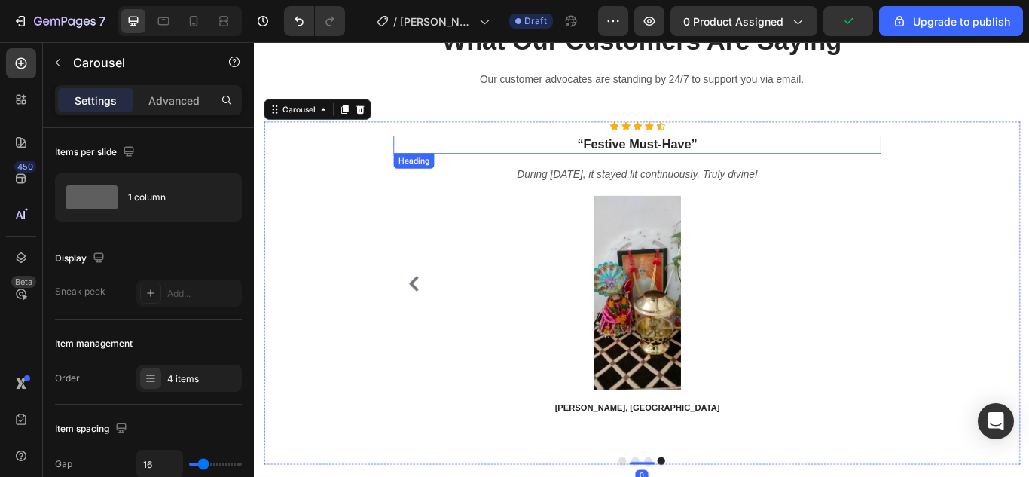
click at [719, 160] on strong "“Festive Must-Have”" at bounding box center [700, 162] width 140 height 16
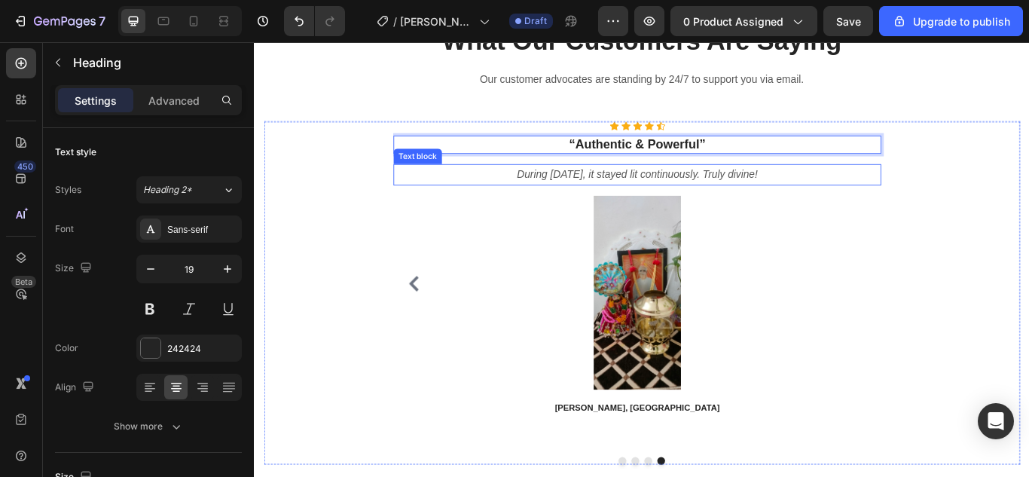
click at [679, 204] on p "During [DATE], it stayed lit continuously. Truly divine!" at bounding box center [700, 197] width 566 height 22
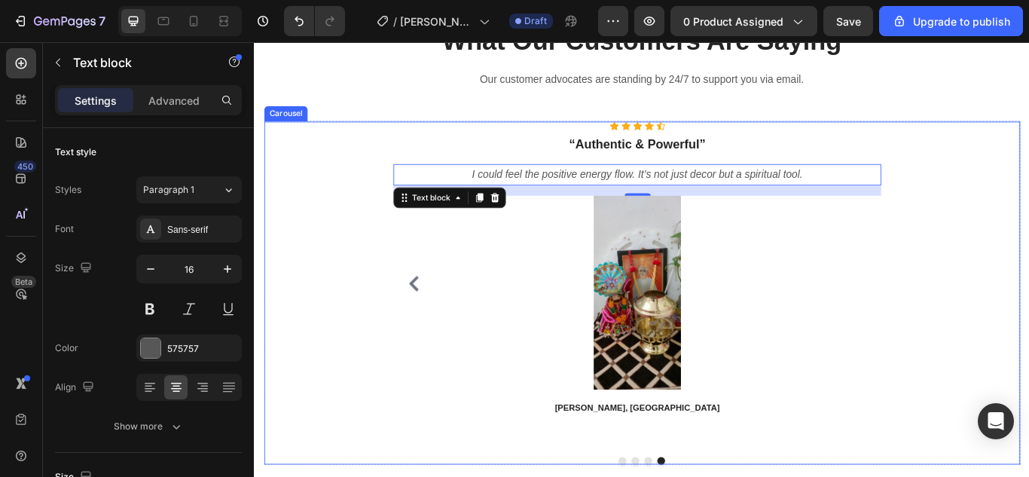
click at [372, 325] on div "Icon Icon Icon Icon Icon Icon List Hoz “Divine Energy in My Room” Heading The p…" at bounding box center [705, 335] width 881 height 400
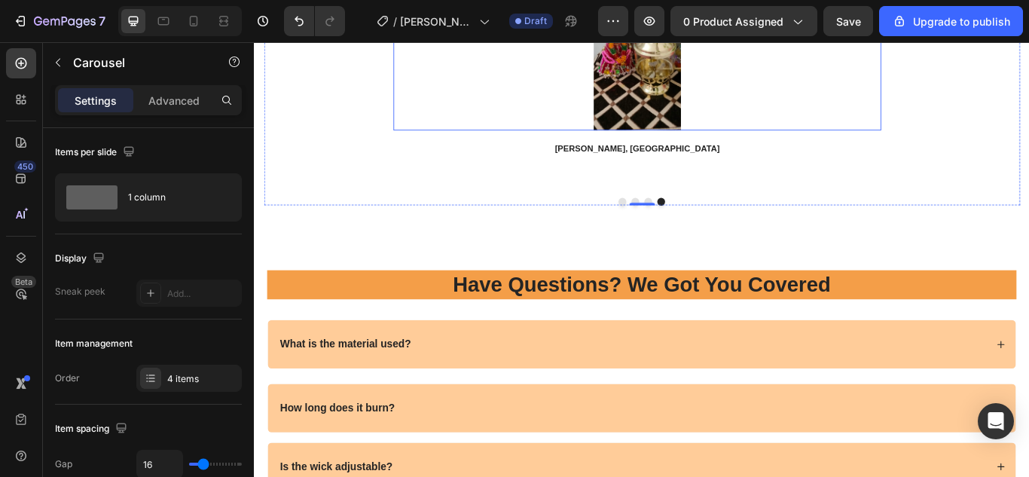
scroll to position [5015, 0]
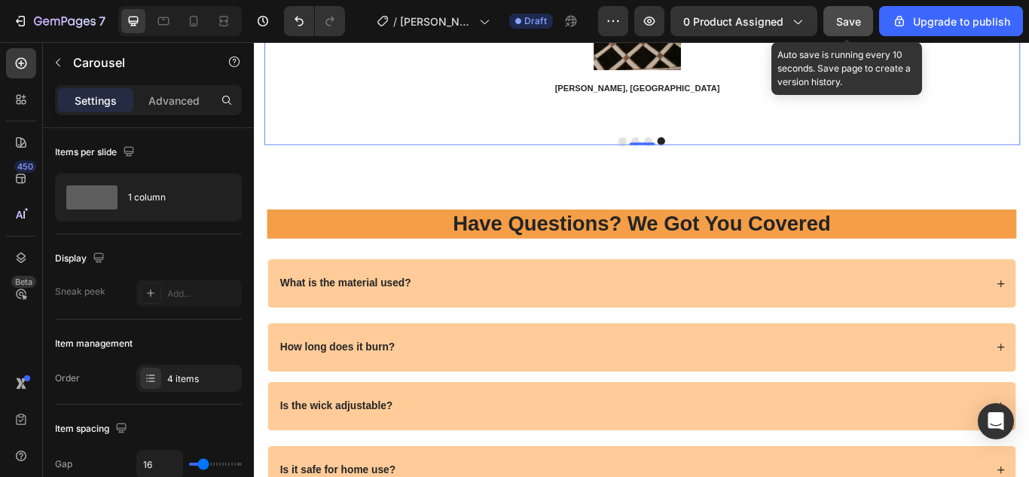
click at [850, 27] on span "Save" at bounding box center [848, 21] width 25 height 13
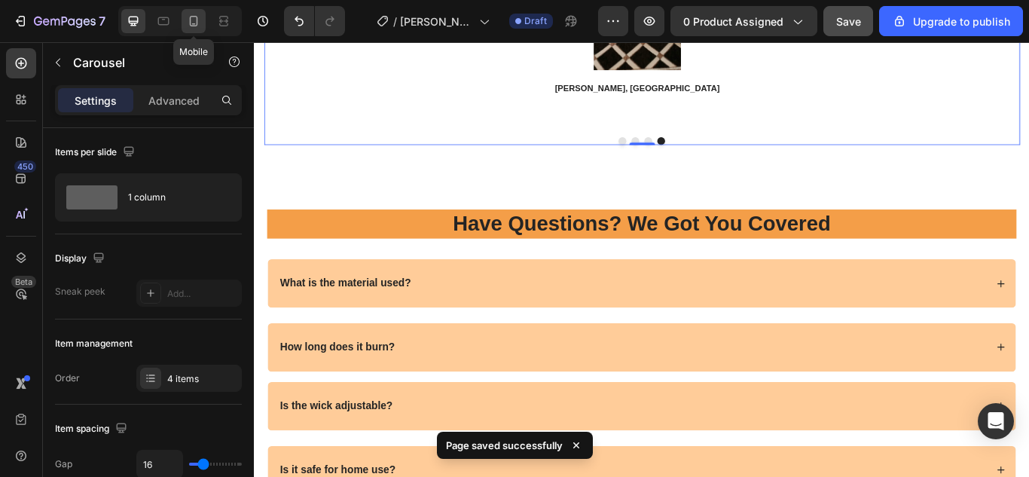
click at [196, 25] on icon at bounding box center [193, 21] width 15 height 15
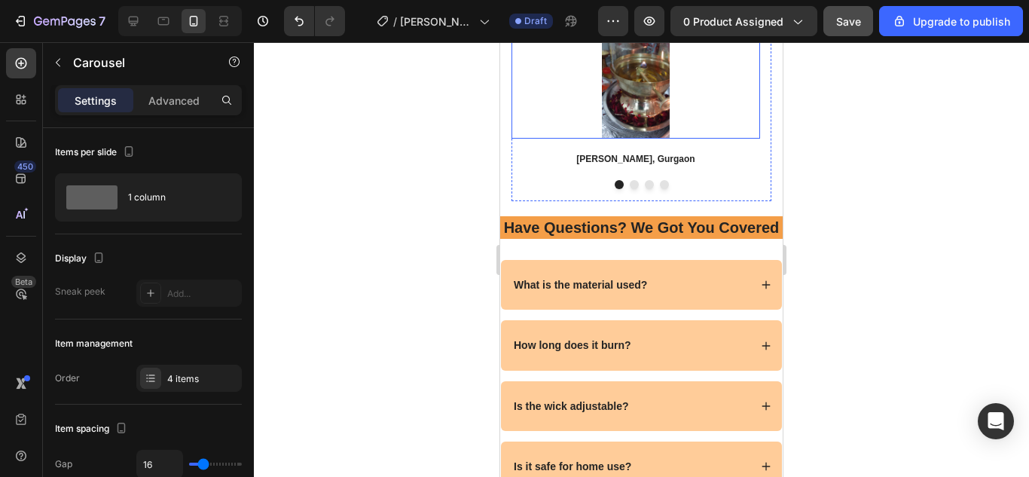
scroll to position [4899, 0]
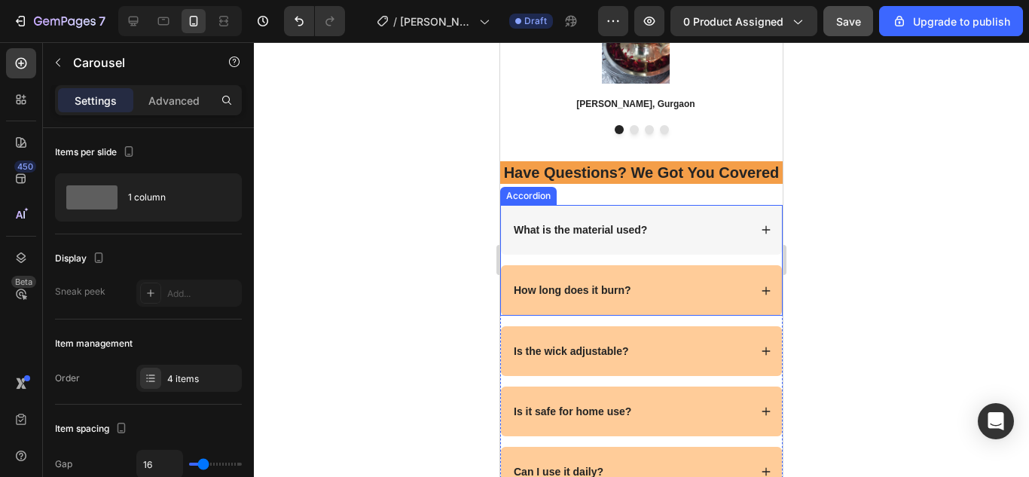
click at [607, 236] on strong "What is the material used?" at bounding box center [580, 230] width 133 height 12
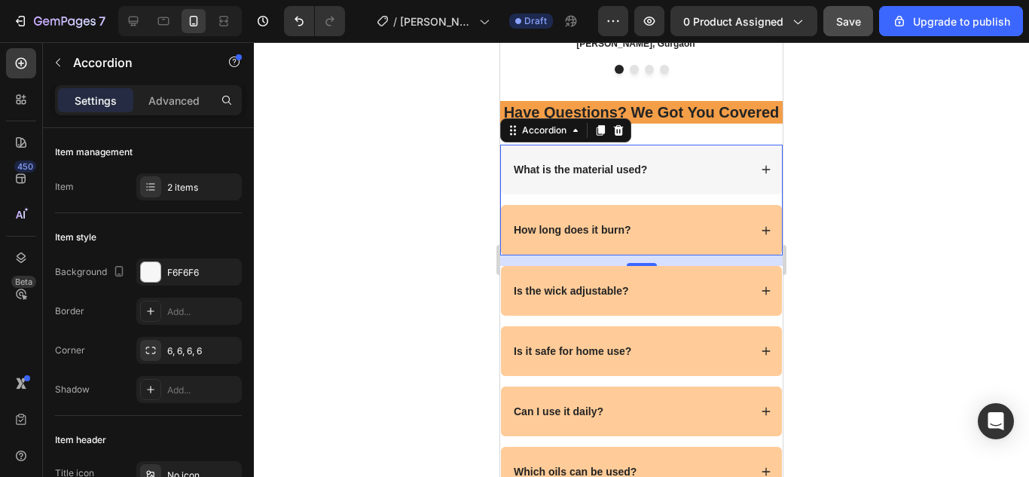
scroll to position [4960, 0]
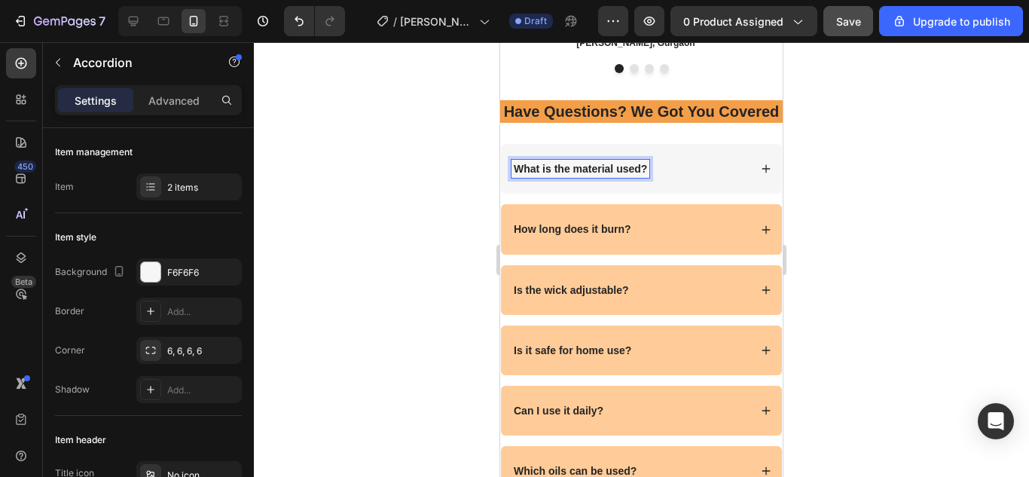
click at [576, 175] on strong "What is the material used?" at bounding box center [580, 169] width 133 height 12
click at [678, 178] on div "What is this pyramid made of?" at bounding box center [629, 169] width 237 height 18
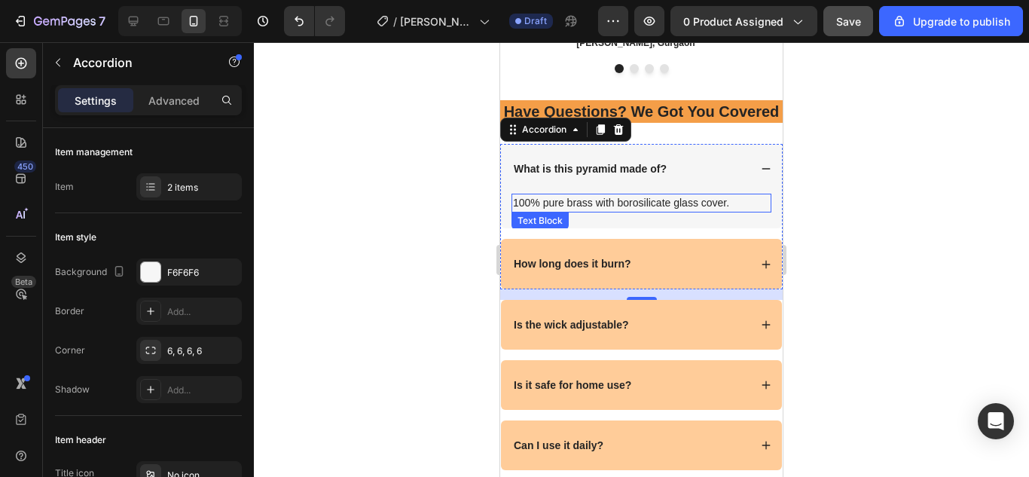
click at [661, 211] on p "100% pure brass with borosilicate glass cover." at bounding box center [641, 203] width 257 height 16
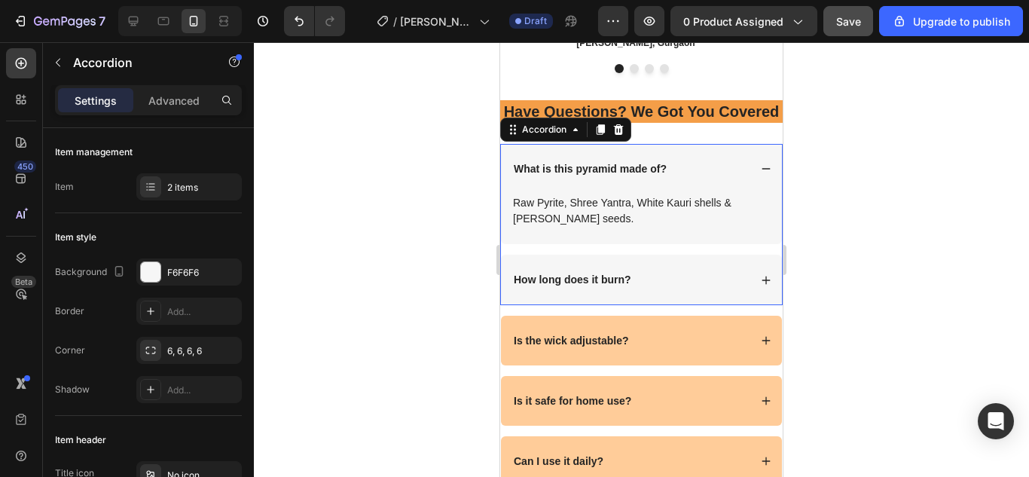
click at [595, 285] on strong "How long does it burn?" at bounding box center [573, 279] width 118 height 12
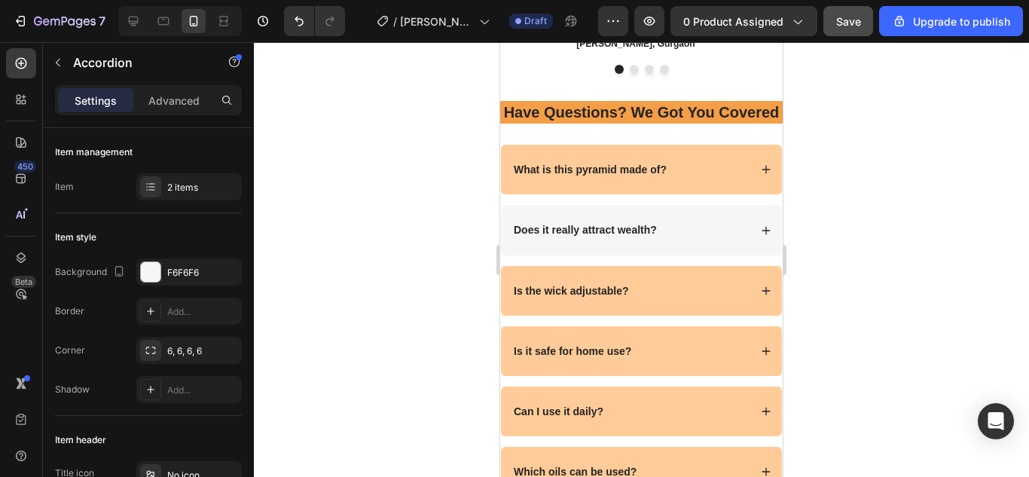
scroll to position [4958, 0]
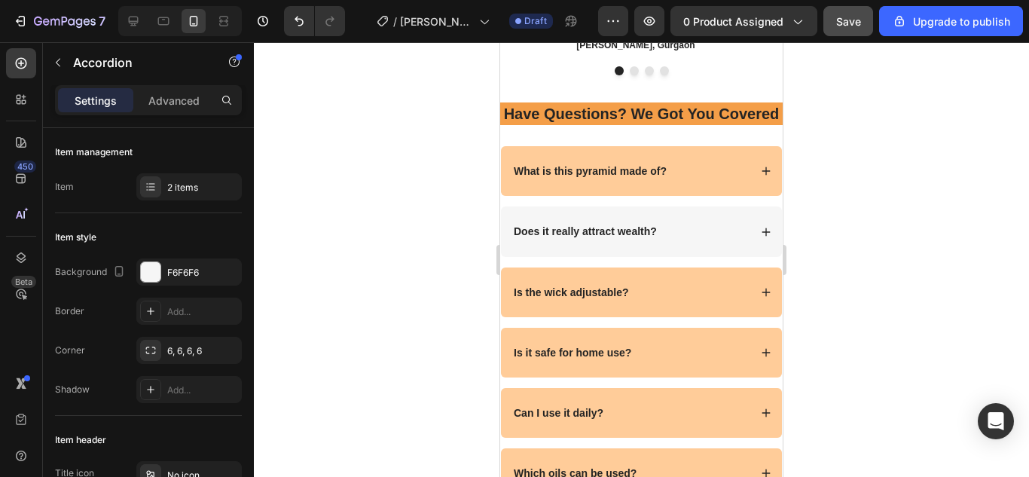
click at [685, 309] on div "What is this pyramid made of? Raw Pyrite, Shree Yantra, White Kauri shells & [P…" at bounding box center [641, 448] width 282 height 604
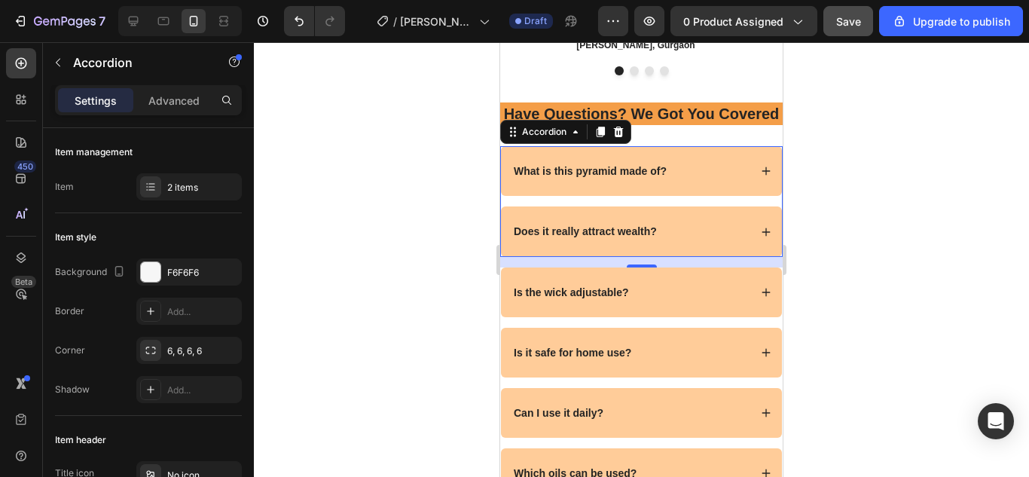
click at [679, 240] on div "Does it really attract wealth?" at bounding box center [629, 231] width 237 height 18
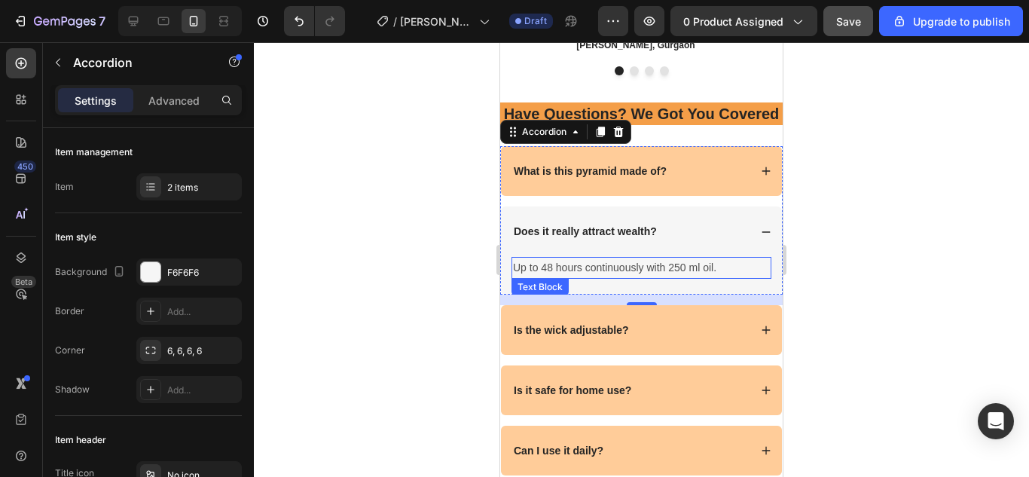
click at [630, 277] on p "Up to 48 hours continuously with 250 ml oil." at bounding box center [641, 267] width 257 height 19
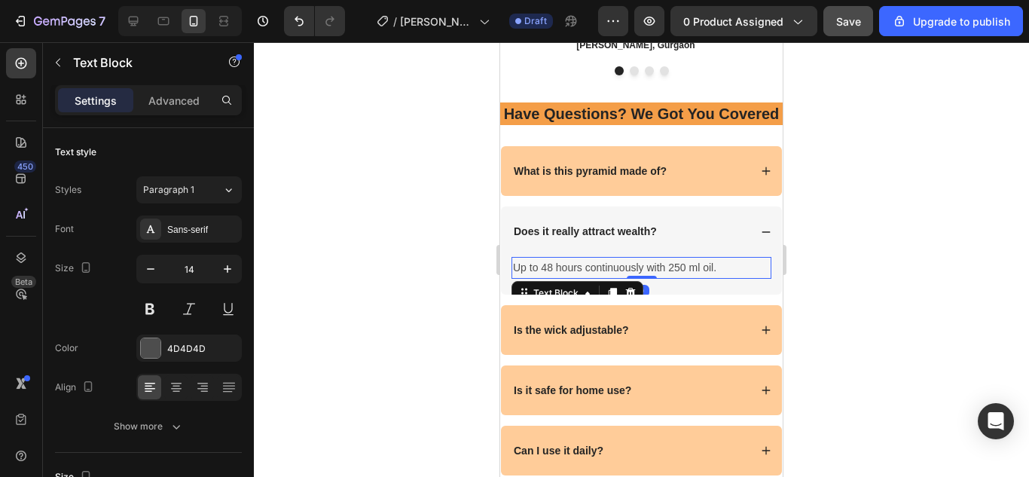
click at [630, 277] on p "Up to 48 hours continuously with 250 ml oil." at bounding box center [641, 267] width 257 height 19
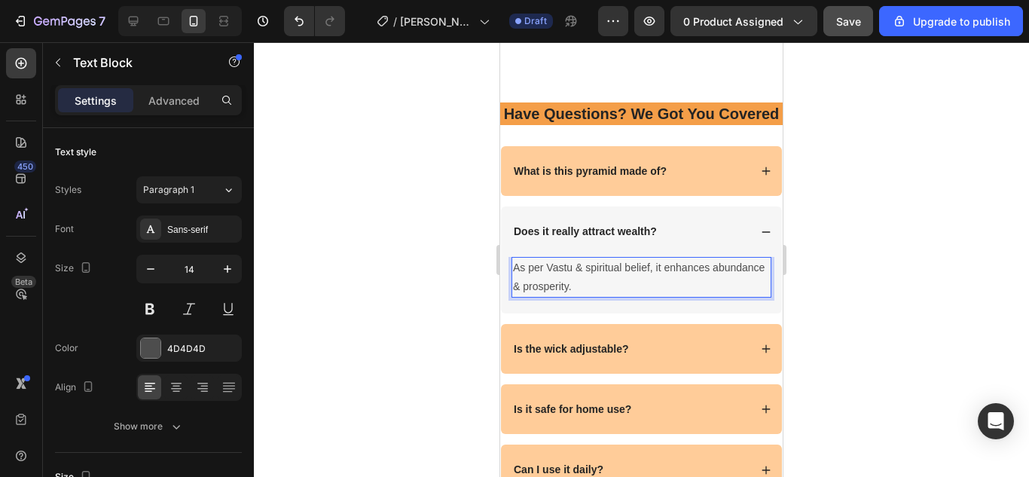
scroll to position [5050, 0]
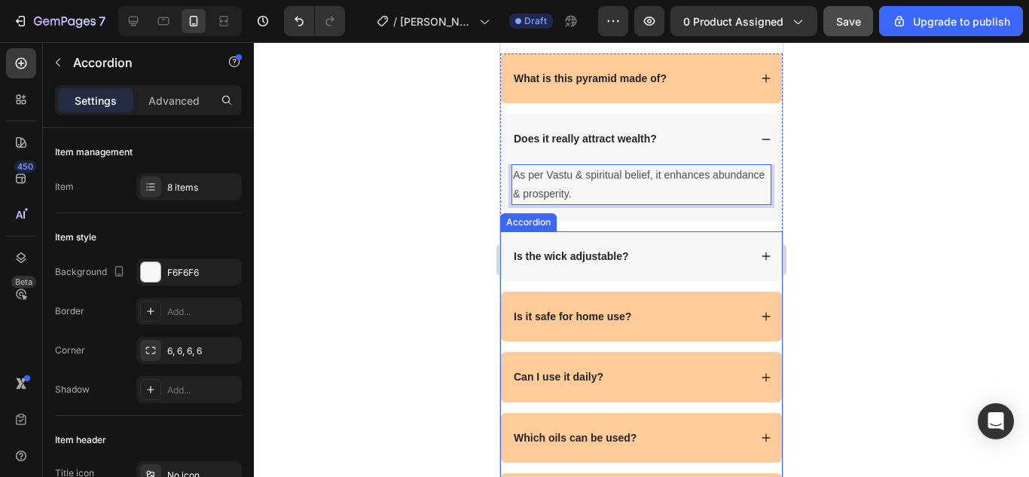
click at [597, 262] on strong "Is the wick adjustable?" at bounding box center [571, 256] width 115 height 12
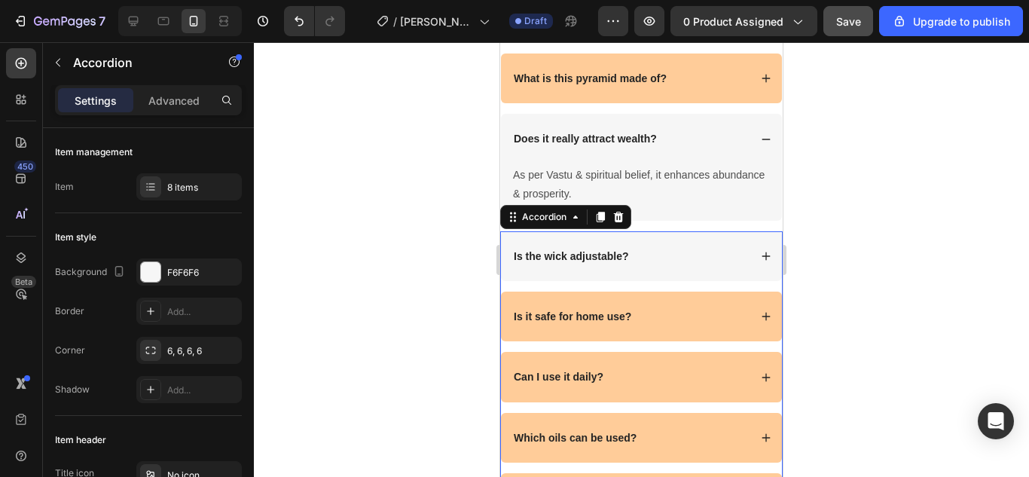
click at [597, 262] on strong "Is the wick adjustable?" at bounding box center [571, 256] width 115 height 12
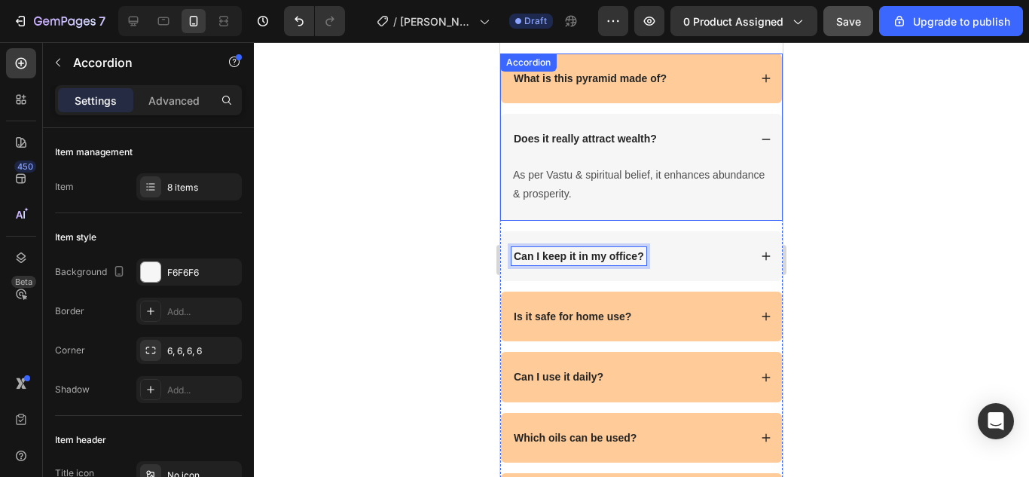
click at [679, 281] on div "Can I keep it in my office?" at bounding box center [641, 256] width 281 height 50
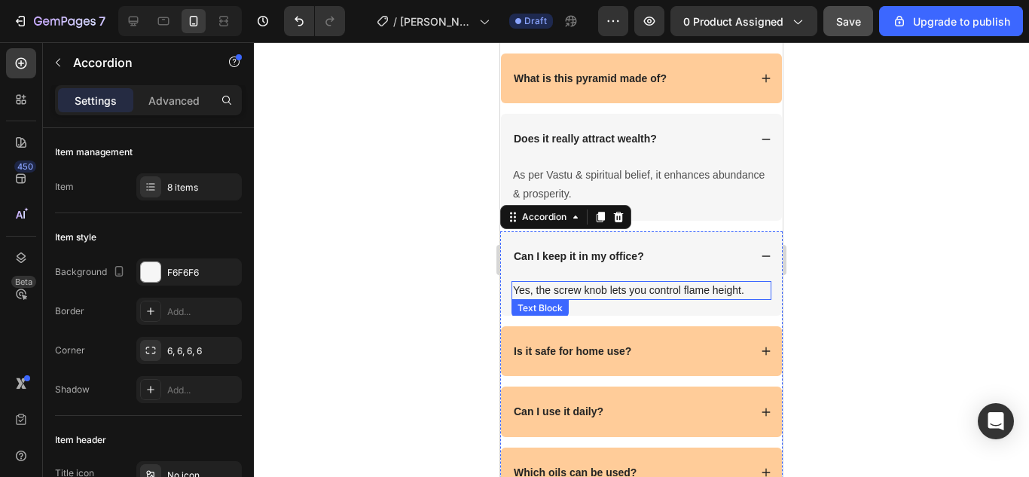
click at [656, 298] on p "Yes, the screw knob lets you control flame height." at bounding box center [641, 290] width 257 height 16
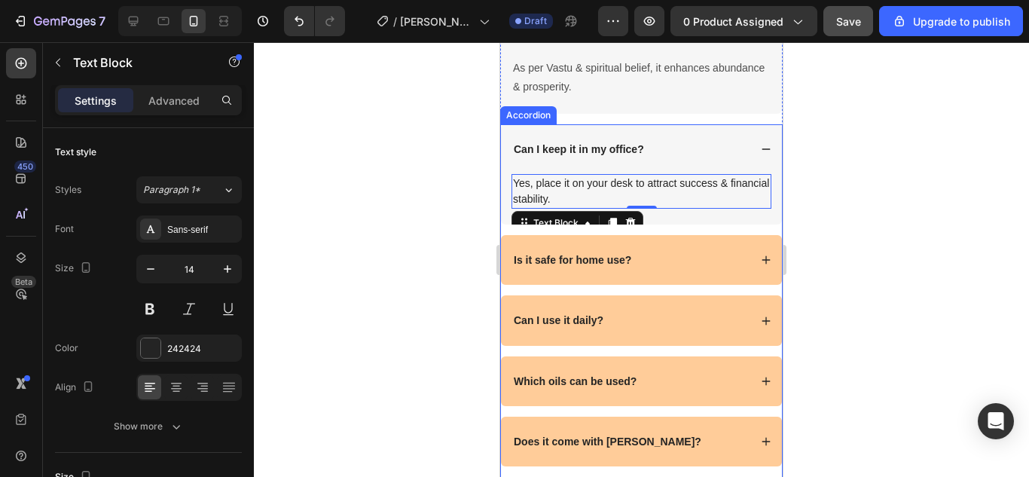
scroll to position [5159, 0]
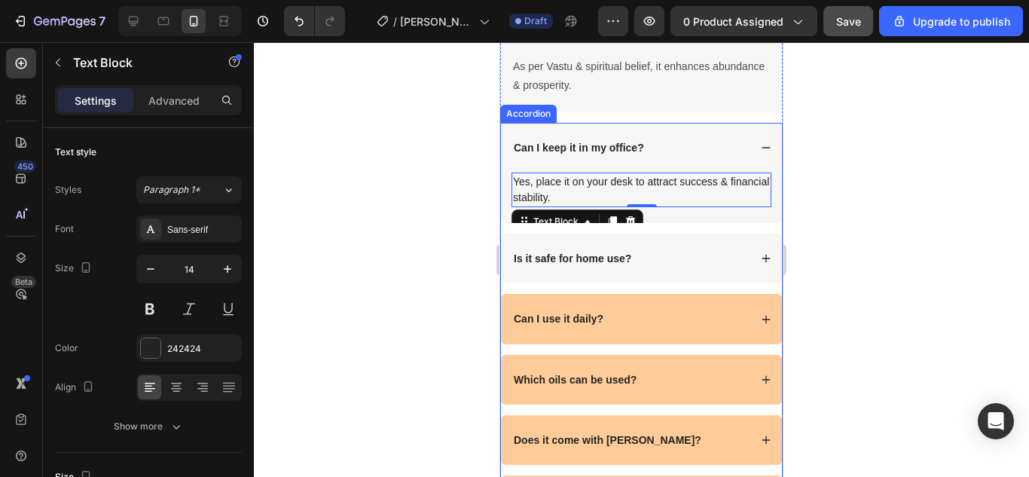
click at [603, 264] on strong "Is it safe for home use?" at bounding box center [573, 258] width 118 height 12
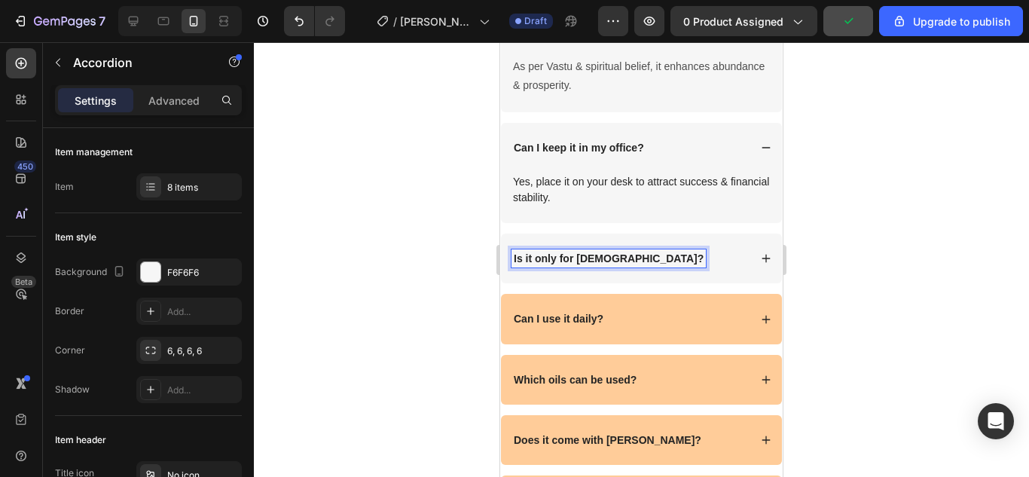
click at [664, 267] on div "Is it only for [DEMOGRAPHIC_DATA]?" at bounding box center [629, 258] width 237 height 18
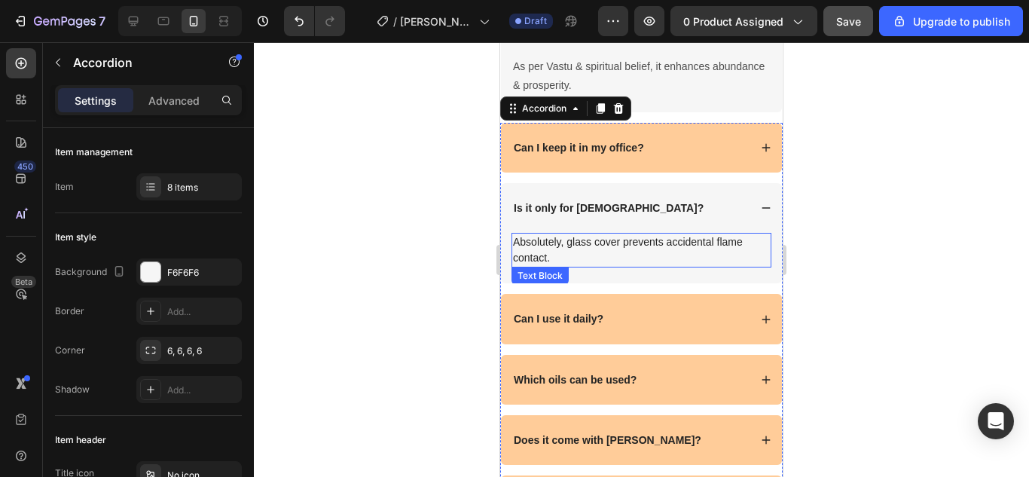
click at [614, 264] on p "Absolutely, glass cover prevents accidental flame contact." at bounding box center [641, 250] width 257 height 32
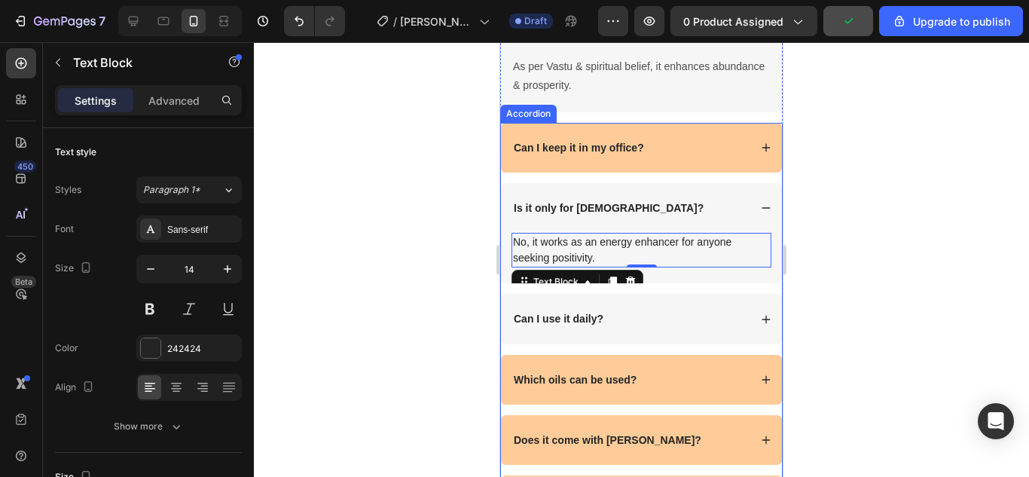
click at [591, 325] on strong "Can I use it daily?" at bounding box center [559, 319] width 90 height 12
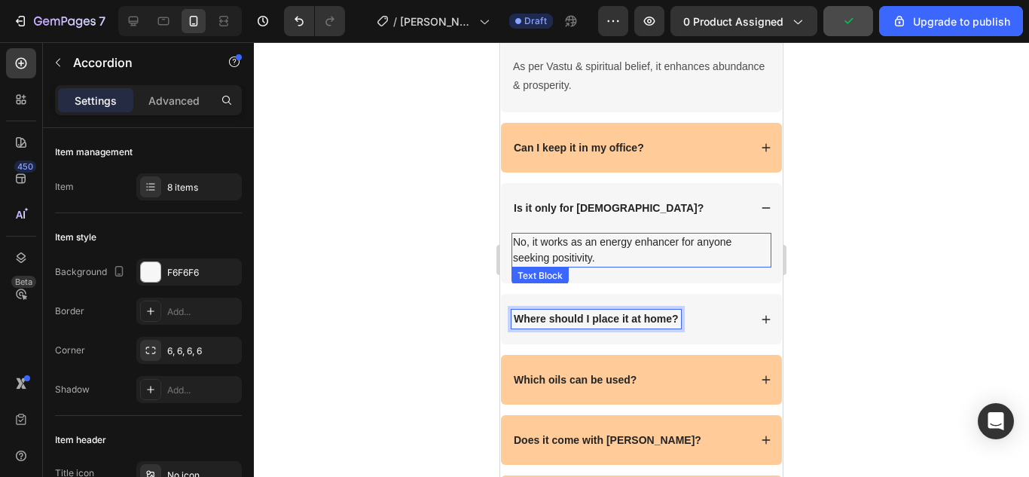
click at [704, 343] on div "Where should I place it at home?" at bounding box center [641, 319] width 281 height 50
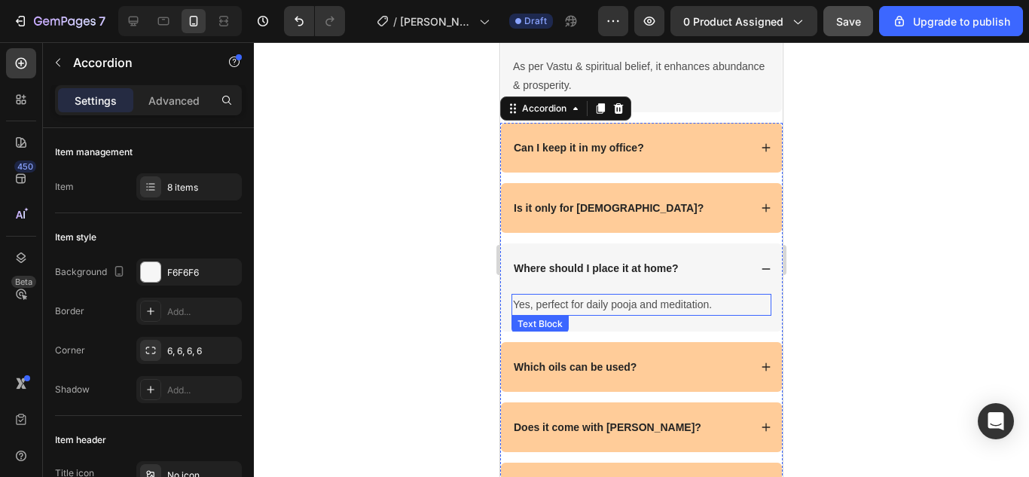
click at [633, 314] on p "Yes, perfect for daily pooja and meditation." at bounding box center [641, 304] width 257 height 19
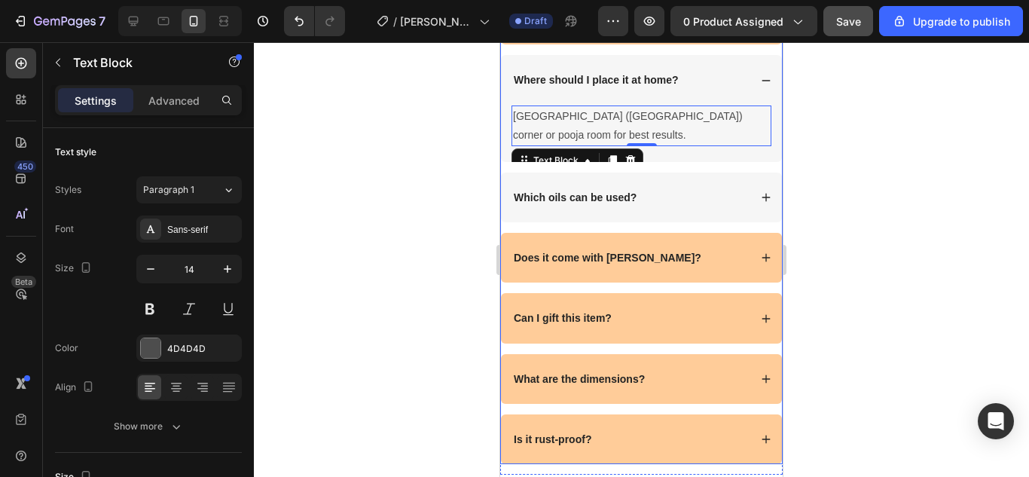
scroll to position [5360, 0]
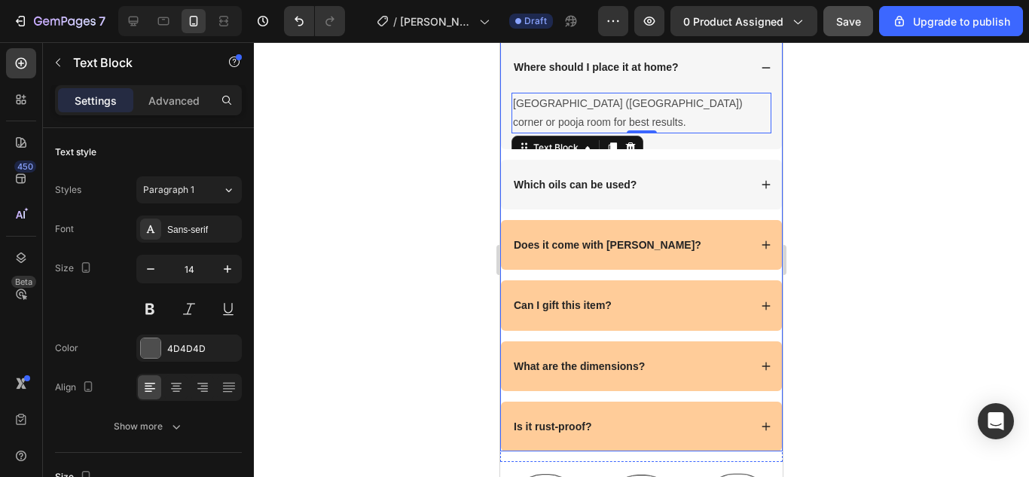
click at [615, 191] on strong "Which oils can be used?" at bounding box center [575, 185] width 123 height 12
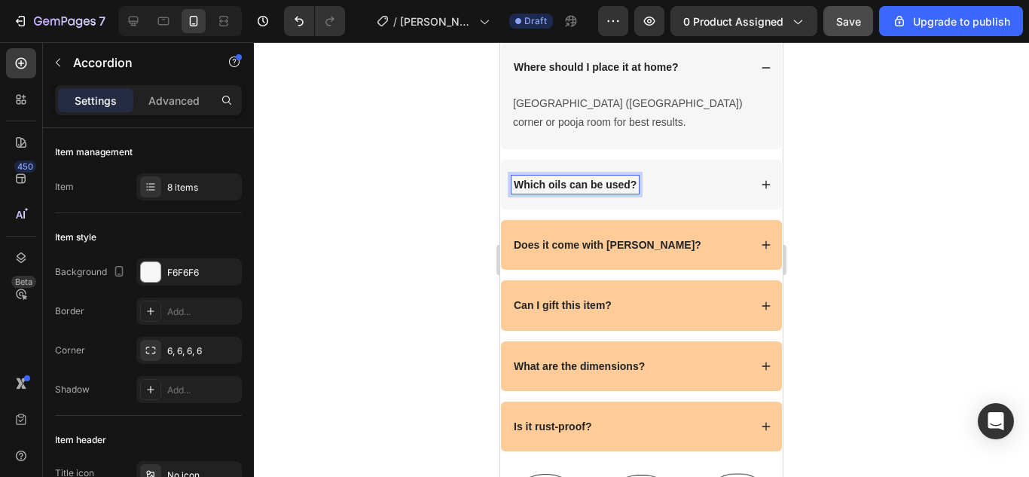
click at [615, 191] on strong "Which oils can be used?" at bounding box center [575, 185] width 123 height 12
click at [689, 194] on div "Does it require maintenance?" at bounding box center [629, 185] width 237 height 18
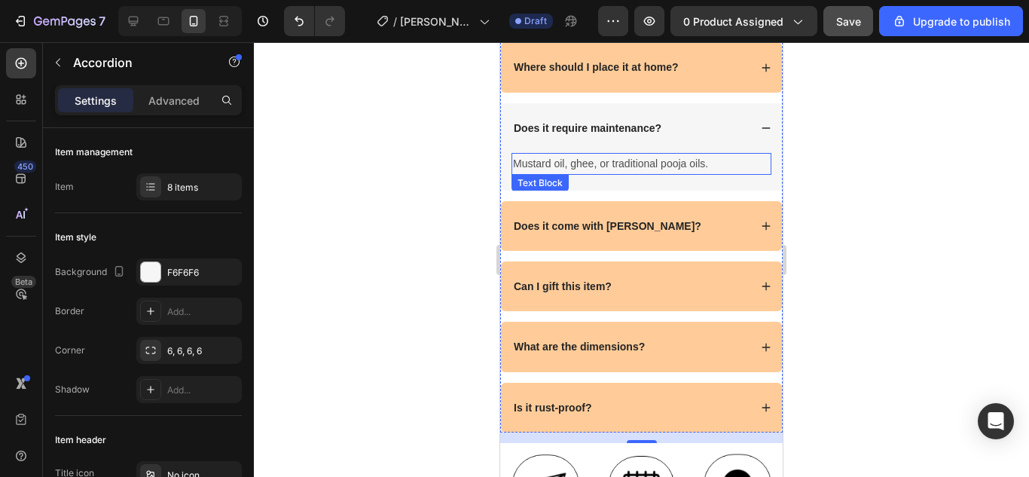
click at [649, 173] on p "Mustard oil, ghee, or traditional pooja oils." at bounding box center [641, 163] width 257 height 19
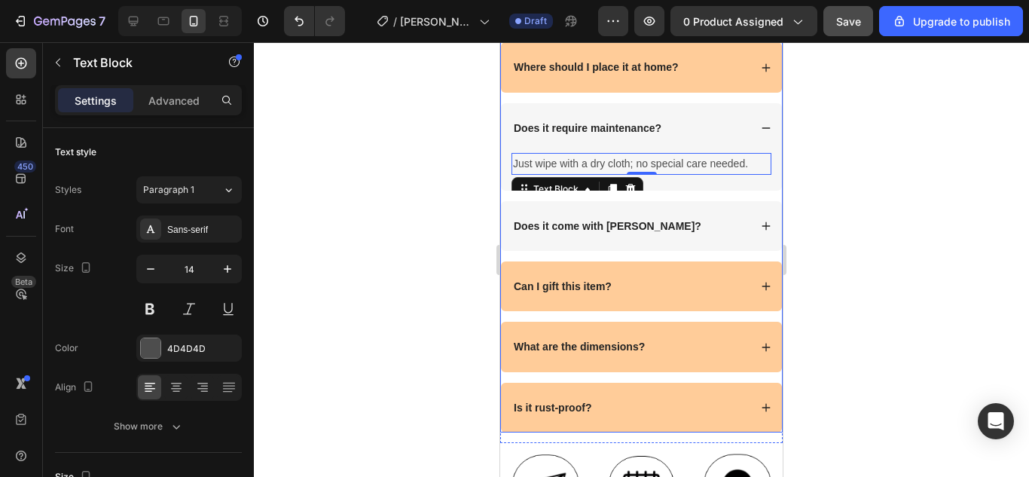
click at [585, 232] on strong "Does it come with [PERSON_NAME]?" at bounding box center [608, 226] width 188 height 12
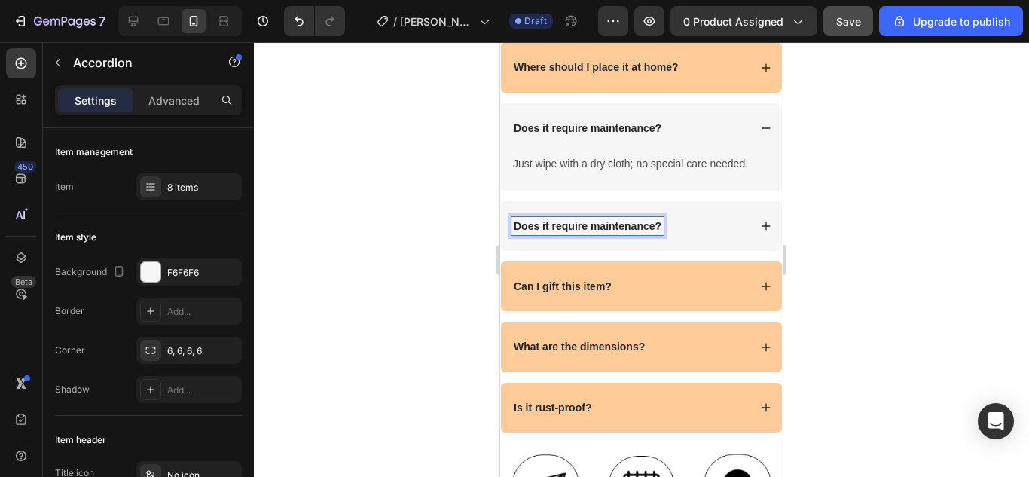
click at [637, 232] on strong "Does it require maintenance?" at bounding box center [588, 226] width 148 height 12
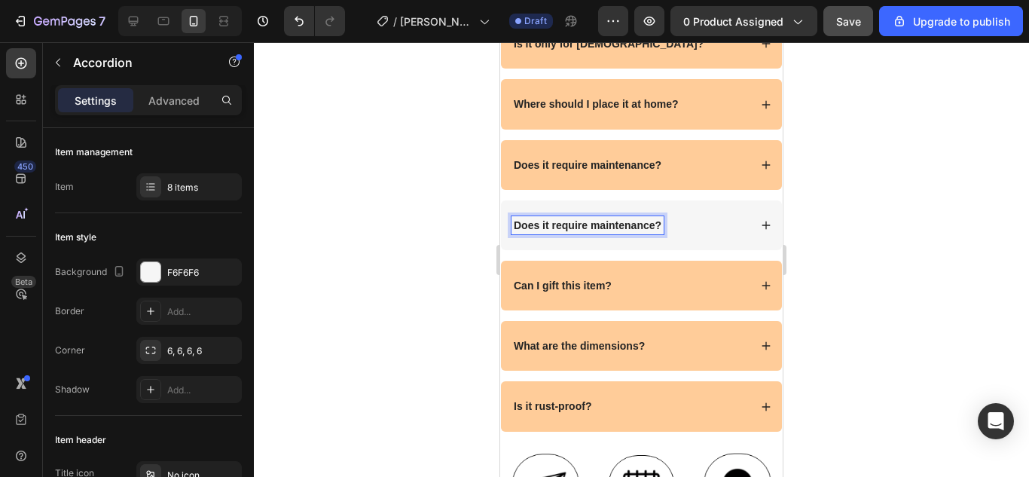
scroll to position [5322, 0]
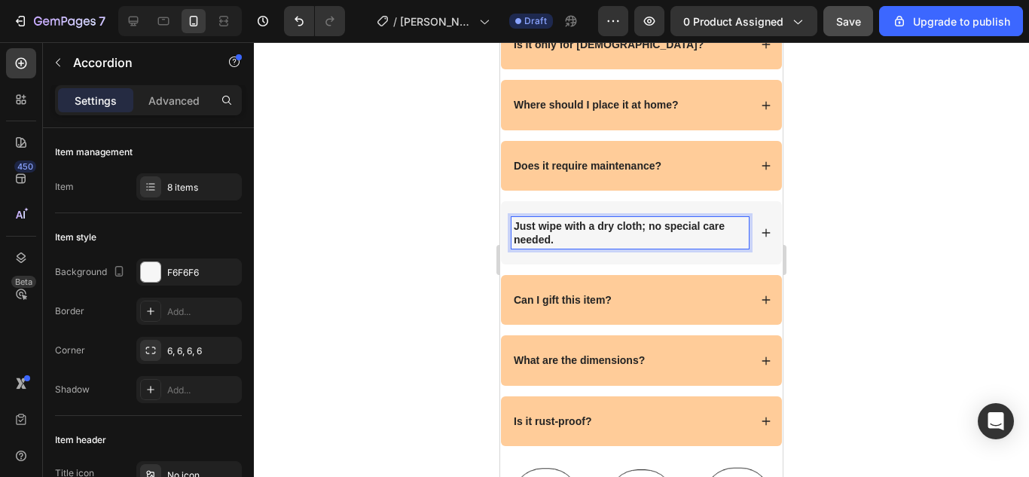
click at [632, 246] on p "Just wipe with a dry cloth; no special care needed." at bounding box center [630, 232] width 233 height 27
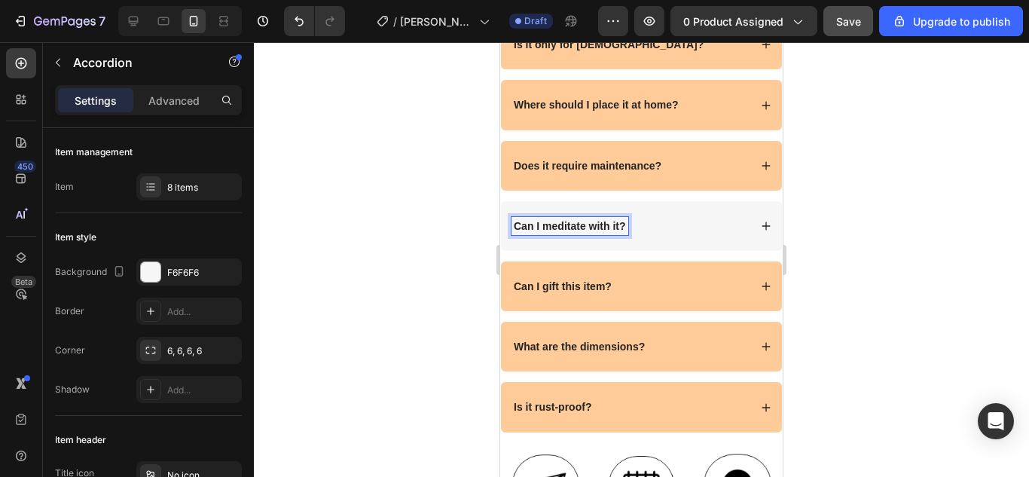
click at [665, 235] on div "Can I meditate with it?" at bounding box center [629, 226] width 237 height 18
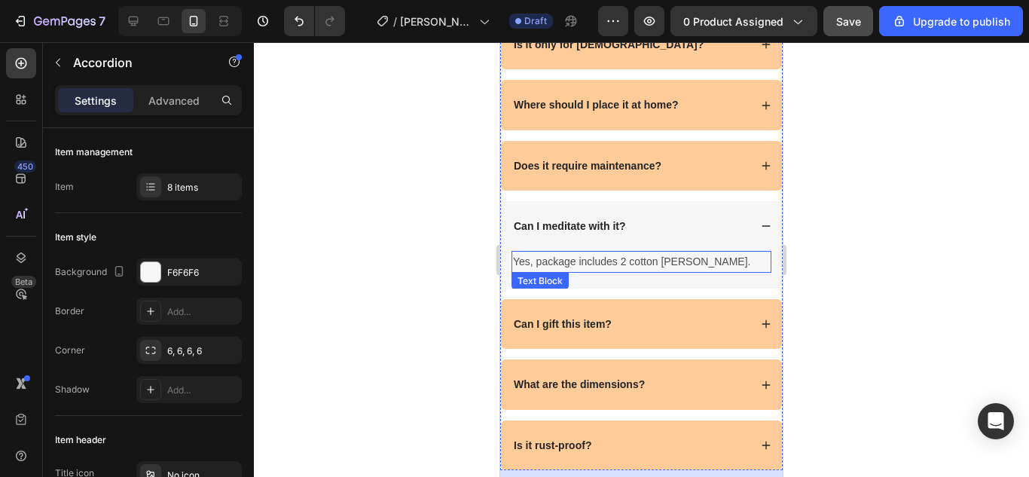
click at [617, 273] on div "Yes, package includes 2 cotton [PERSON_NAME]." at bounding box center [641, 262] width 260 height 22
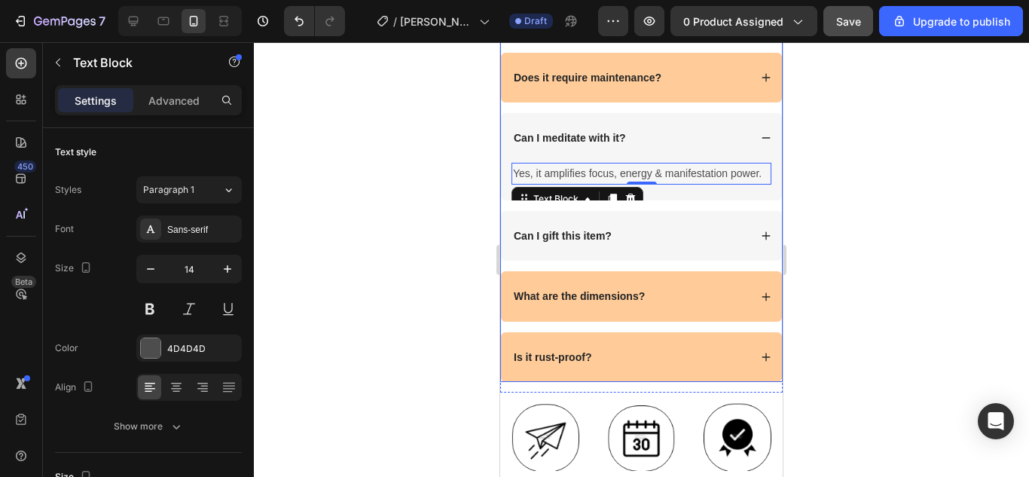
scroll to position [5411, 0]
click at [584, 241] on strong "Can I gift this item?" at bounding box center [563, 235] width 98 height 12
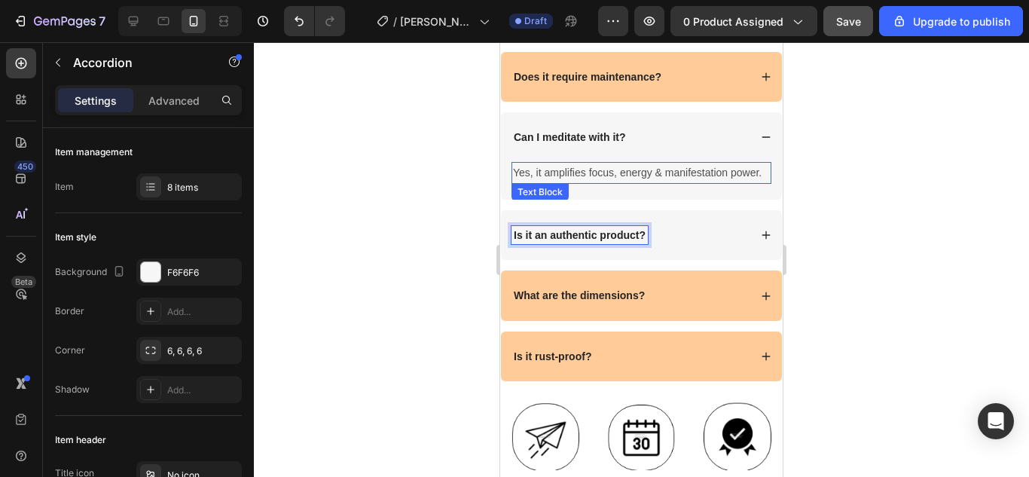
click at [657, 244] on div "Is it an authentic product?" at bounding box center [629, 235] width 237 height 18
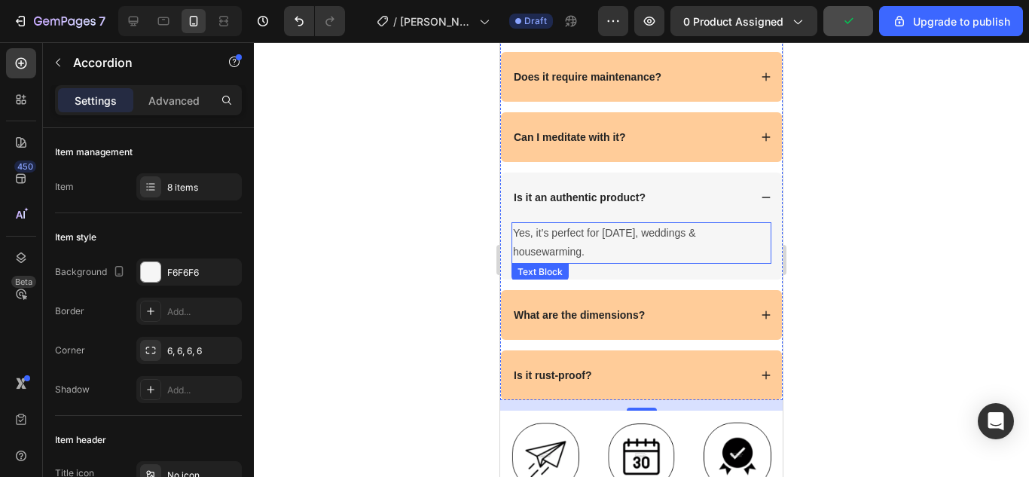
click at [583, 260] on p "Yes, it’s perfect for [DATE], weddings & housewarming." at bounding box center [641, 243] width 257 height 38
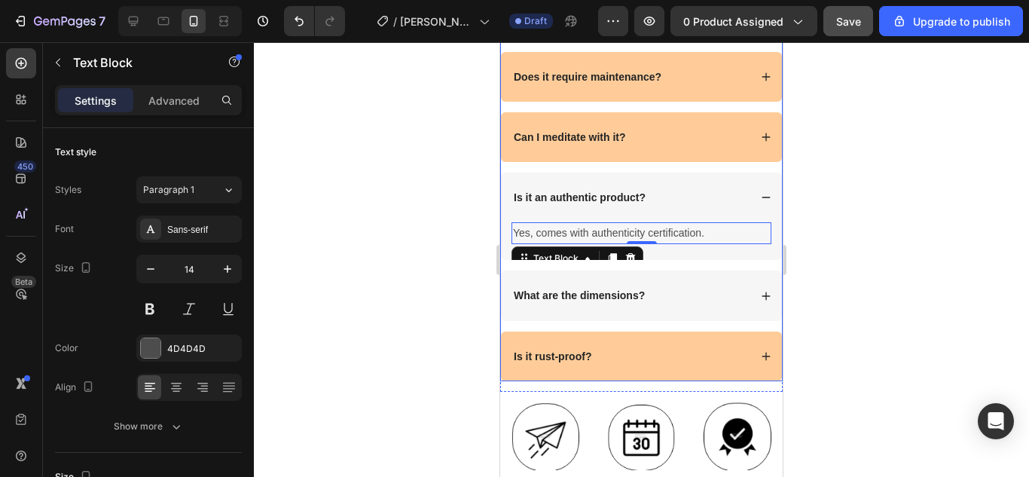
click at [622, 301] on strong "What are the dimensions?" at bounding box center [579, 295] width 131 height 12
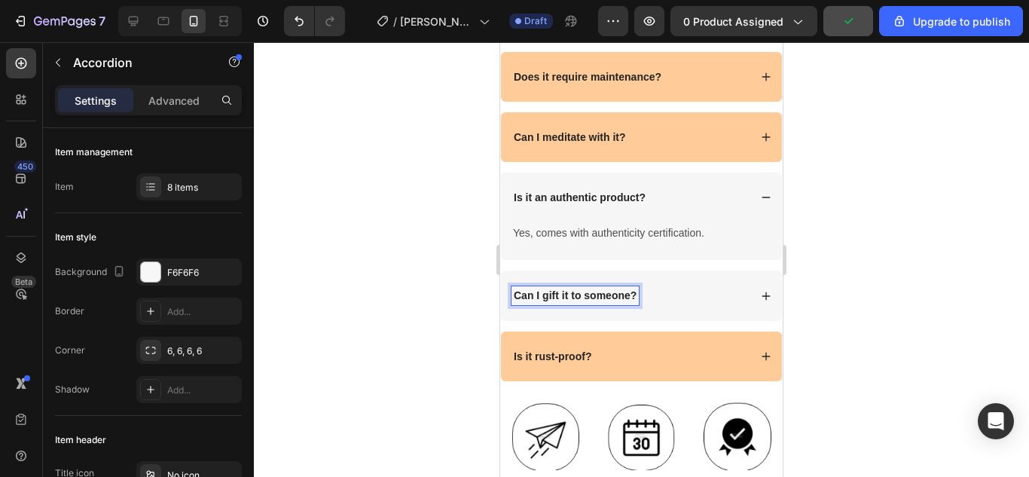
click at [671, 304] on div "Can I gift it to someone?" at bounding box center [629, 295] width 237 height 18
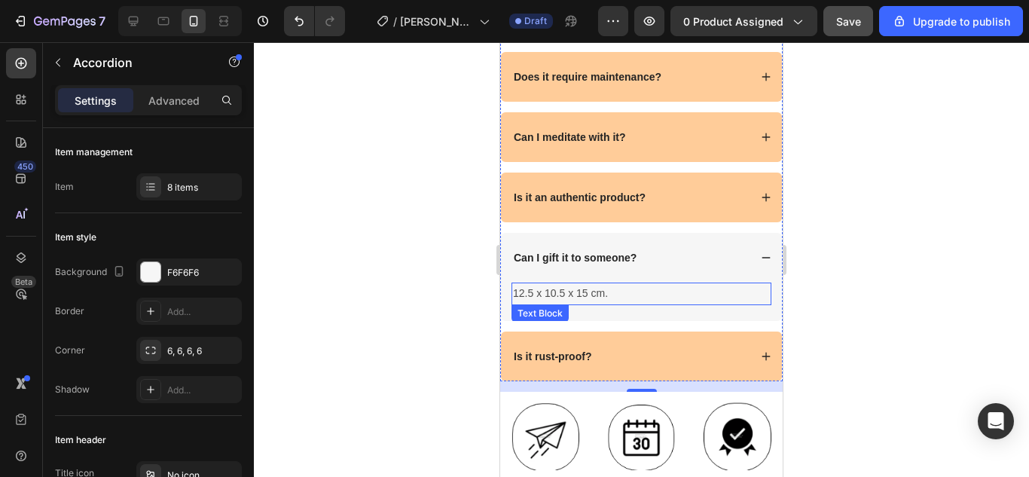
click at [588, 303] on p "12.5 x 10.5 x 15 cm." at bounding box center [641, 293] width 257 height 19
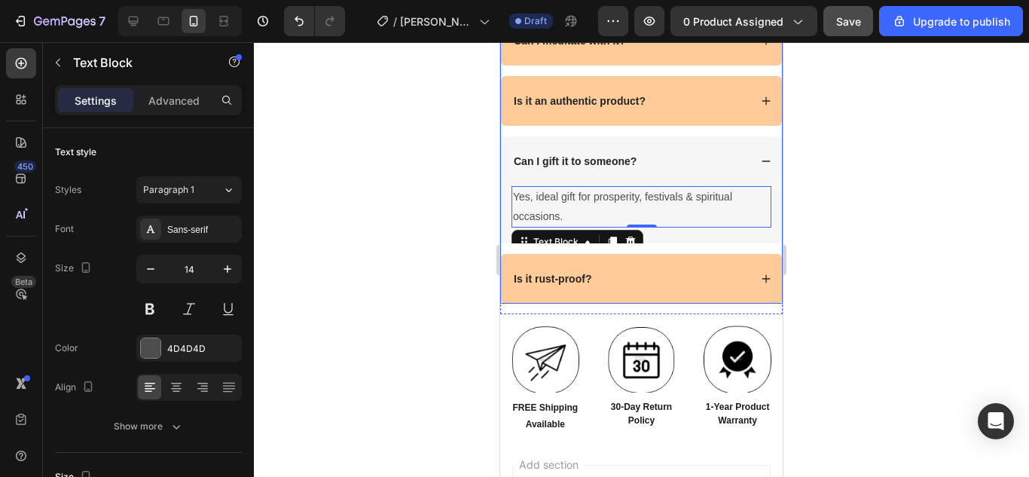
scroll to position [5508, 0]
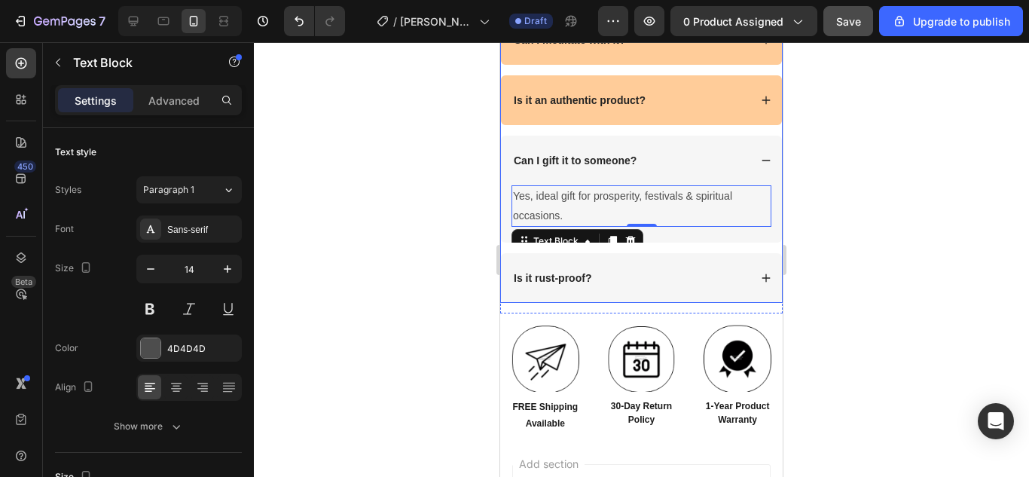
click at [569, 284] on strong "Is it rust-proof?" at bounding box center [553, 278] width 78 height 12
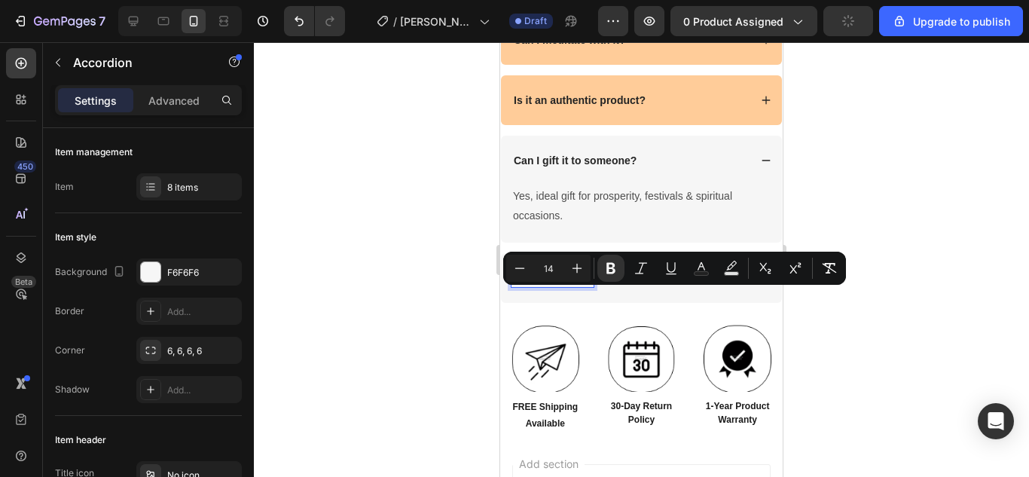
click at [569, 284] on strong "Is it rust-proof?" at bounding box center [553, 278] width 78 height 12
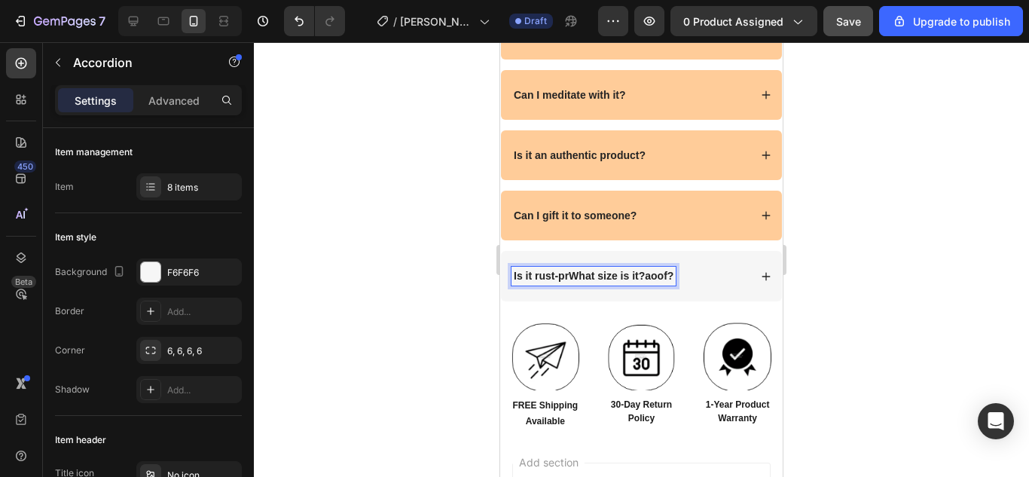
scroll to position [5452, 0]
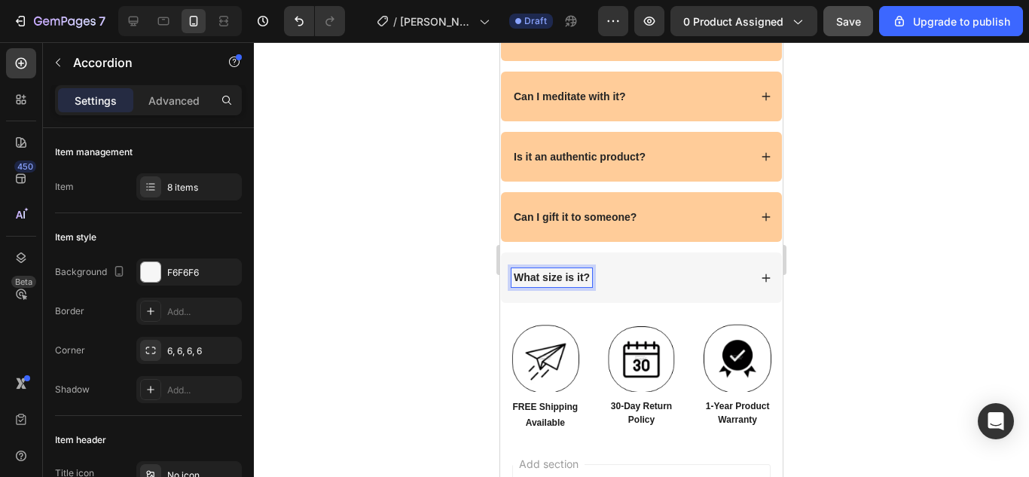
click at [648, 286] on div "What size is it?" at bounding box center [629, 277] width 237 height 18
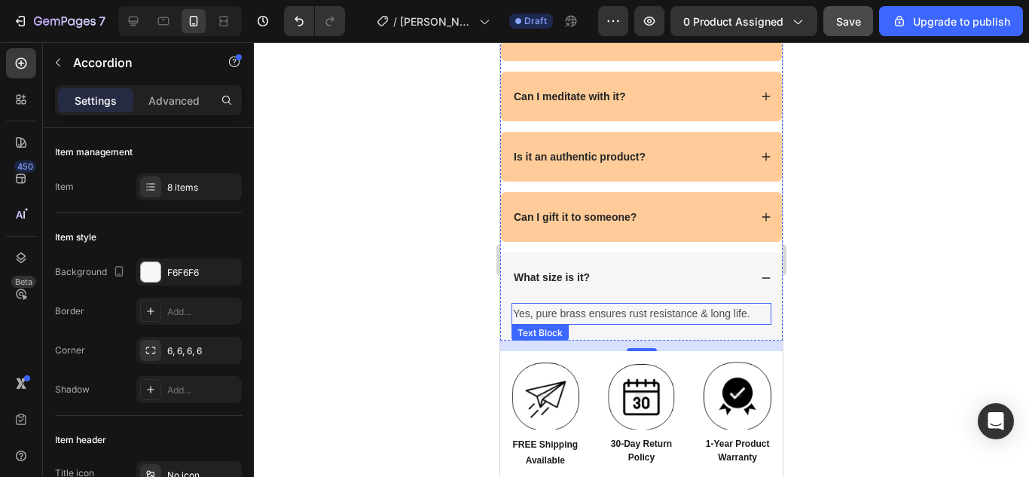
click at [619, 323] on p "Yes, pure brass ensures rust resistance & long life." at bounding box center [641, 313] width 257 height 19
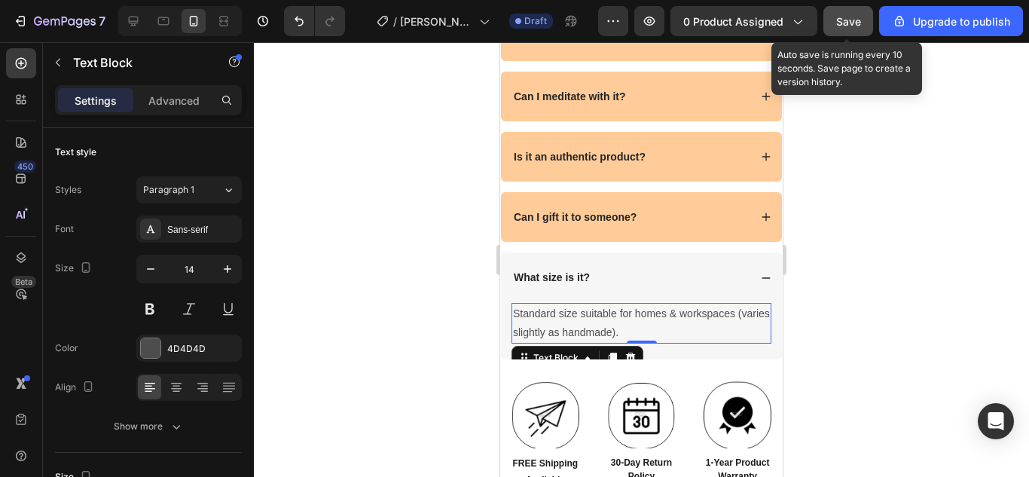
click at [842, 17] on span "Save" at bounding box center [848, 21] width 25 height 13
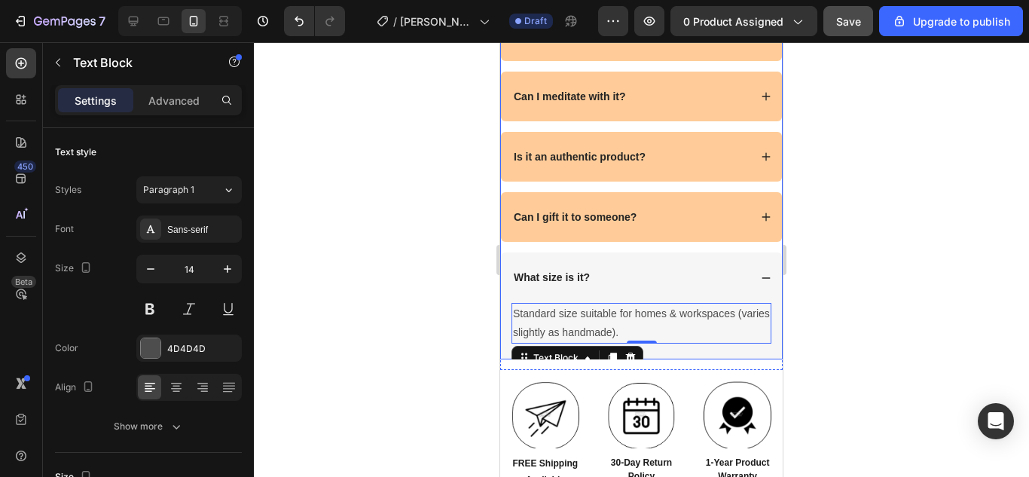
click at [683, 286] on div "What size is it?" at bounding box center [629, 277] width 237 height 18
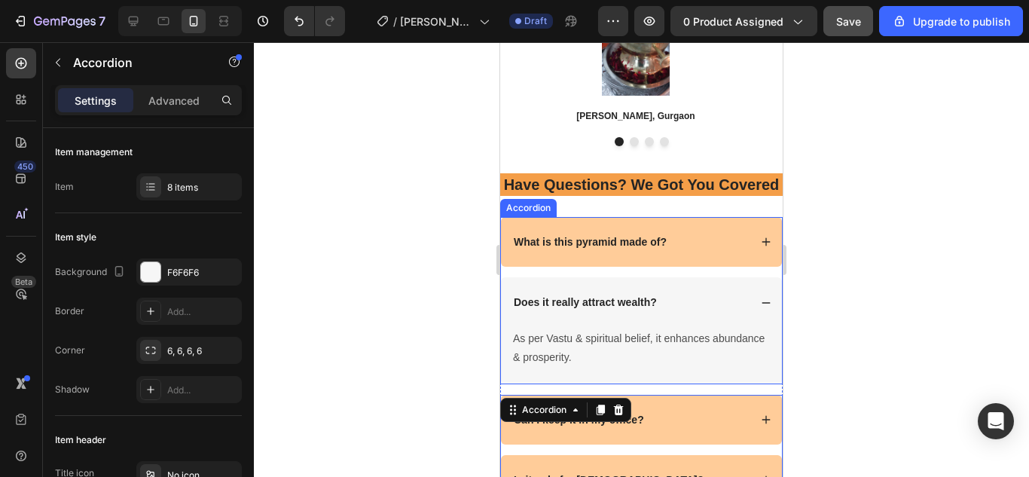
scroll to position [4888, 0]
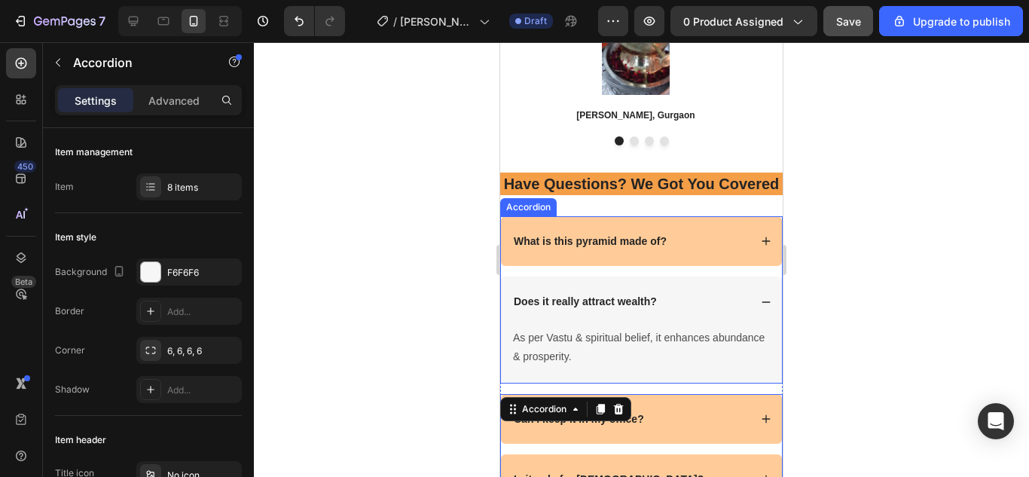
click at [679, 326] on div "Does it really attract wealth?" at bounding box center [641, 301] width 281 height 50
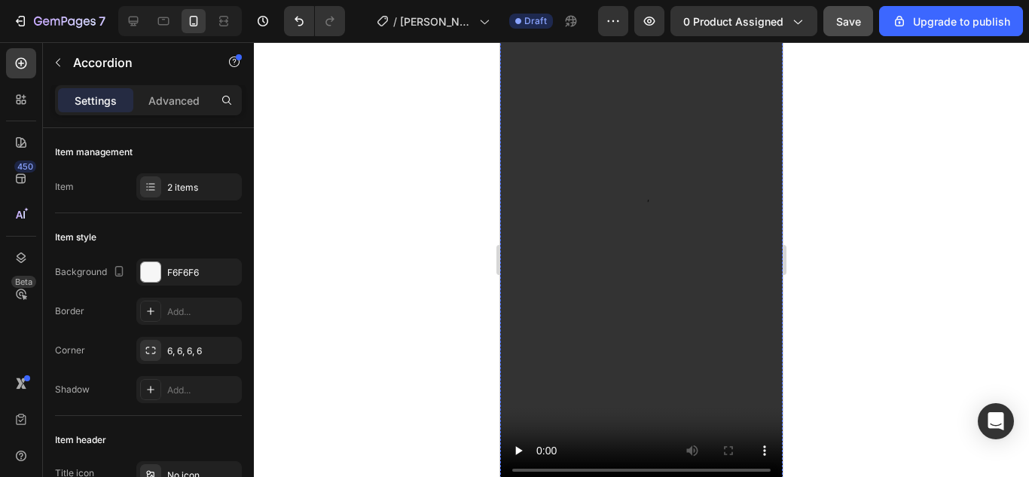
scroll to position [0, 0]
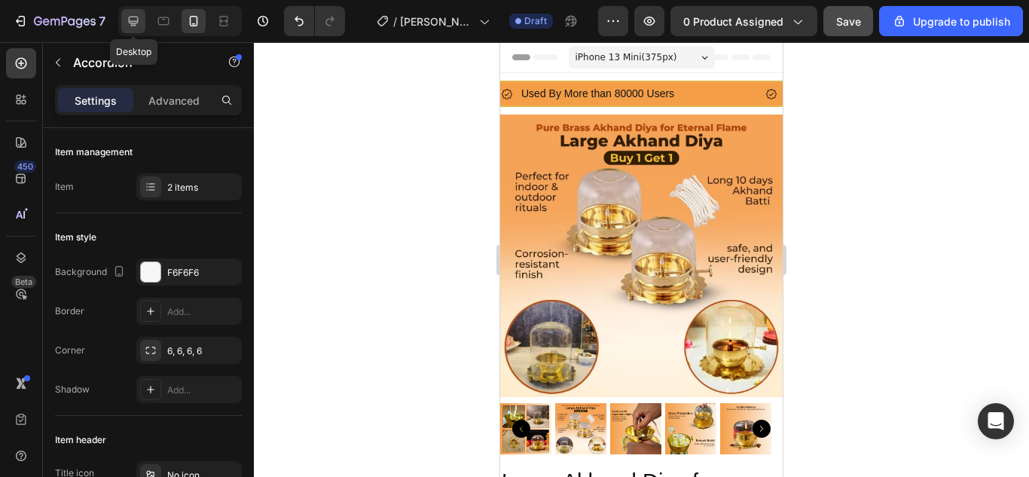
click at [133, 22] on icon at bounding box center [134, 22] width 10 height 10
type input "24"
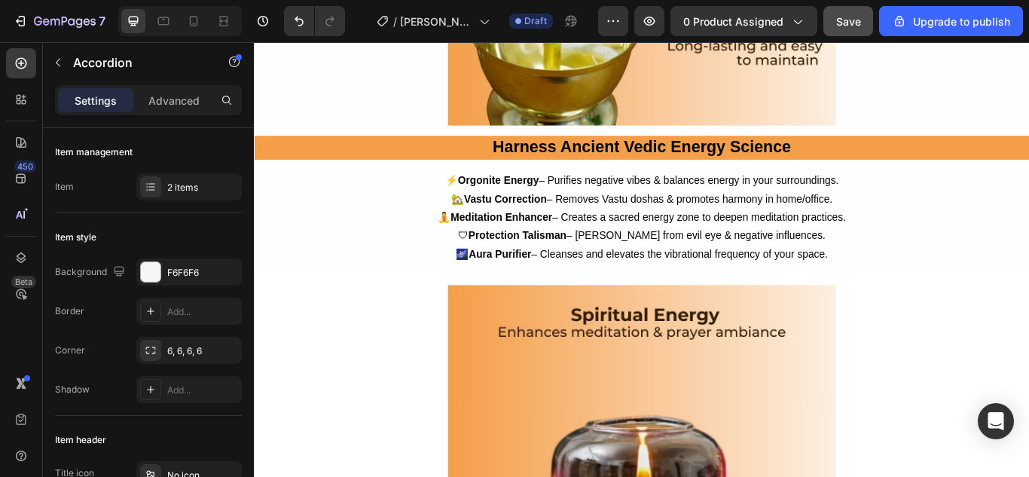
scroll to position [2450, 0]
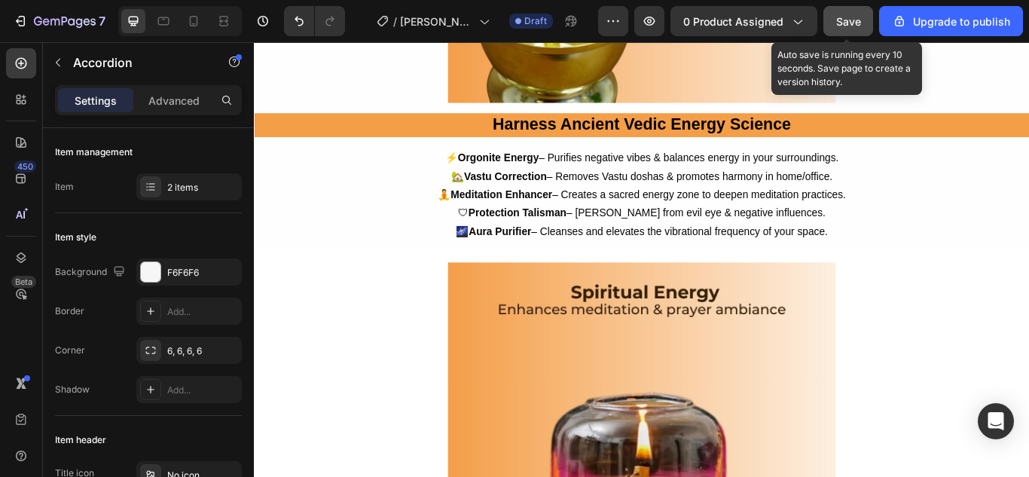
click at [850, 26] on span "Save" at bounding box center [848, 21] width 25 height 13
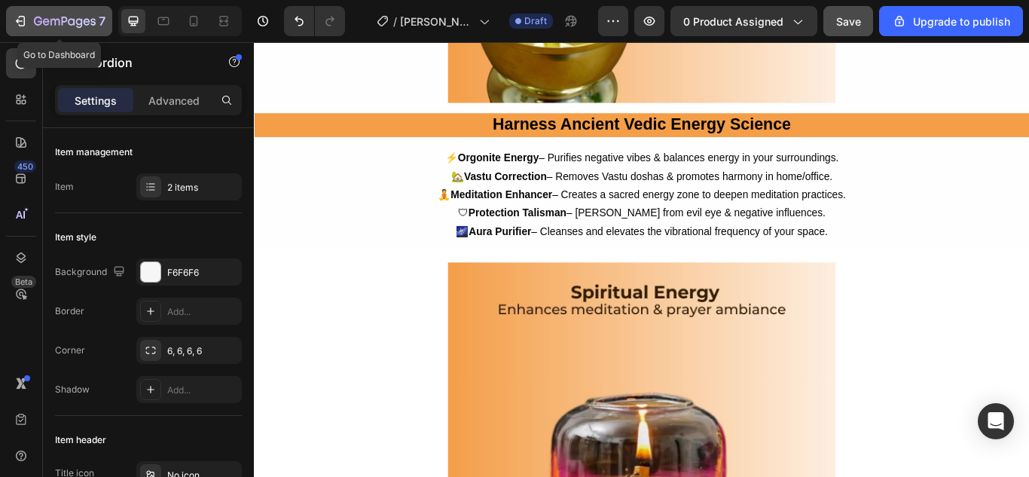
click at [20, 26] on icon "button" at bounding box center [22, 21] width 7 height 11
